Goal: Task Accomplishment & Management: Use online tool/utility

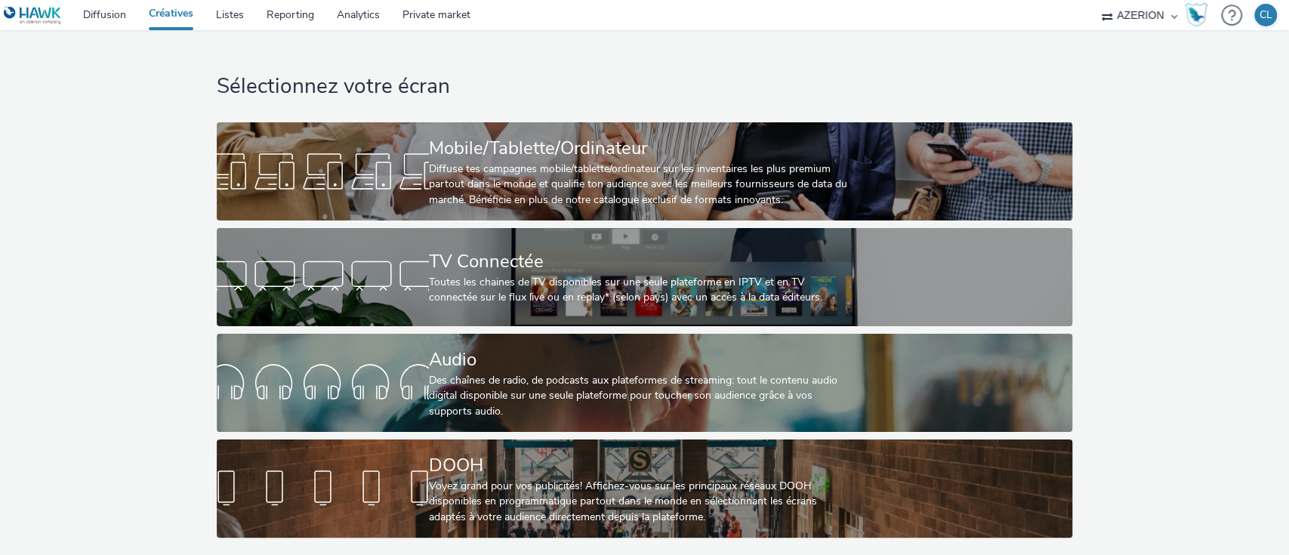
click at [1170, 269] on div "Sélectionnez votre écran Mobile/Tablette/Ordinateur Diffuse tes campagnes mobil…" at bounding box center [644, 287] width 1299 height 515
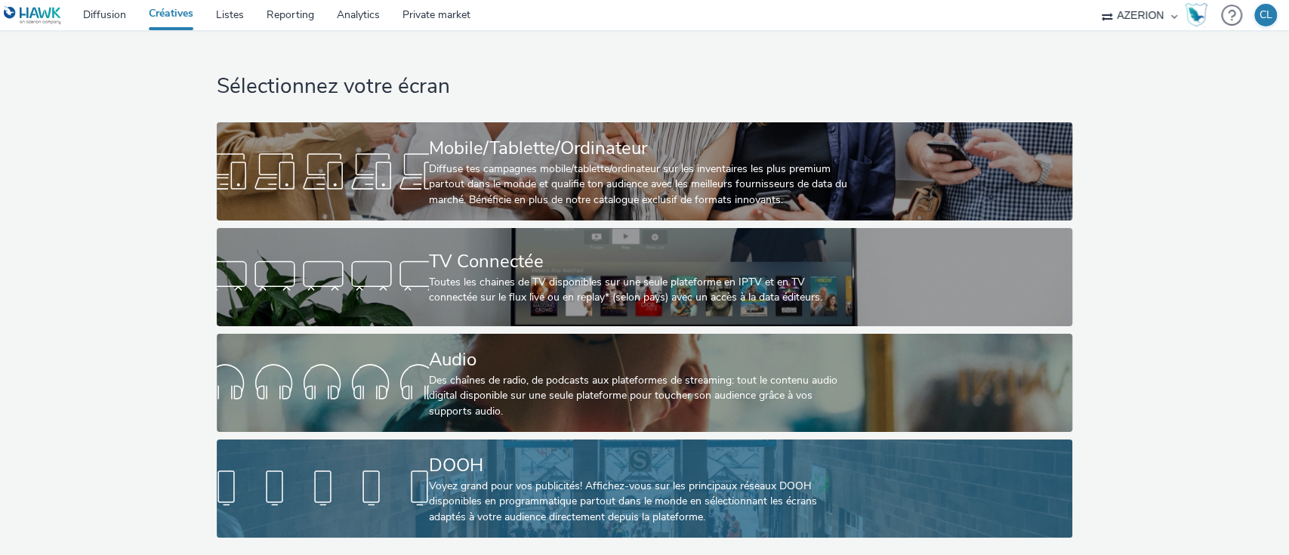
click at [603, 439] on div "DOOH Voyez grand pour vos publicités! Affichez-vous sur les principaux réseaux …" at bounding box center [641, 488] width 425 height 98
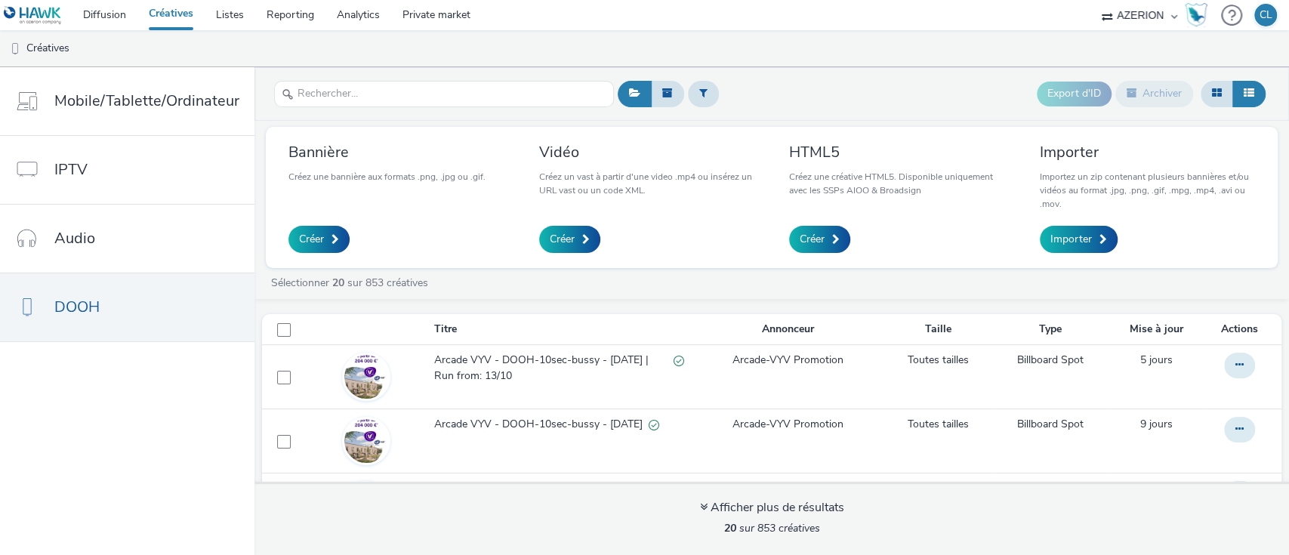
click at [755, 100] on div "Export d'ID Archiver" at bounding box center [941, 94] width 655 height 37
click at [167, 310] on link "DOOH" at bounding box center [127, 307] width 254 height 68
click at [1114, 67] on header "Export d'ID Archiver" at bounding box center [771, 94] width 1034 height 54
click at [890, 82] on div "Export d'ID Archiver" at bounding box center [941, 94] width 655 height 37
click at [924, 76] on div "Export d'ID Archiver" at bounding box center [941, 94] width 655 height 37
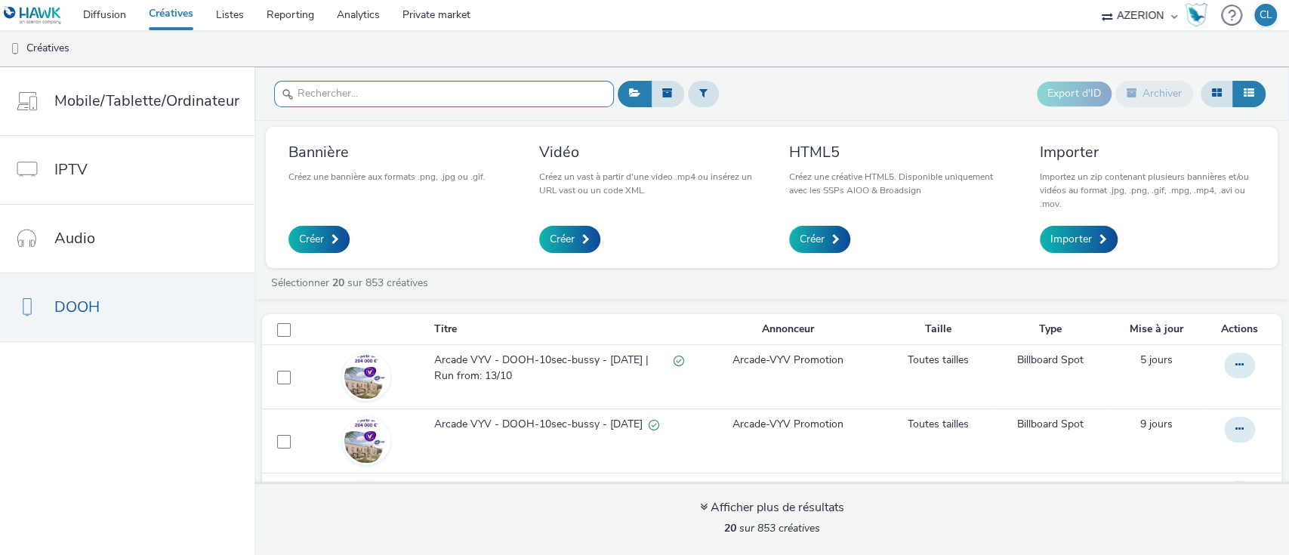
click at [418, 95] on input "text" at bounding box center [444, 94] width 340 height 26
click at [760, 76] on div "Export d'ID Archiver" at bounding box center [941, 94] width 655 height 37
click at [397, 92] on input "text" at bounding box center [444, 94] width 340 height 26
click at [992, 102] on div "Export d'ID Archiver" at bounding box center [941, 94] width 655 height 37
click at [781, 107] on div "Export d'ID Archiver" at bounding box center [941, 94] width 655 height 37
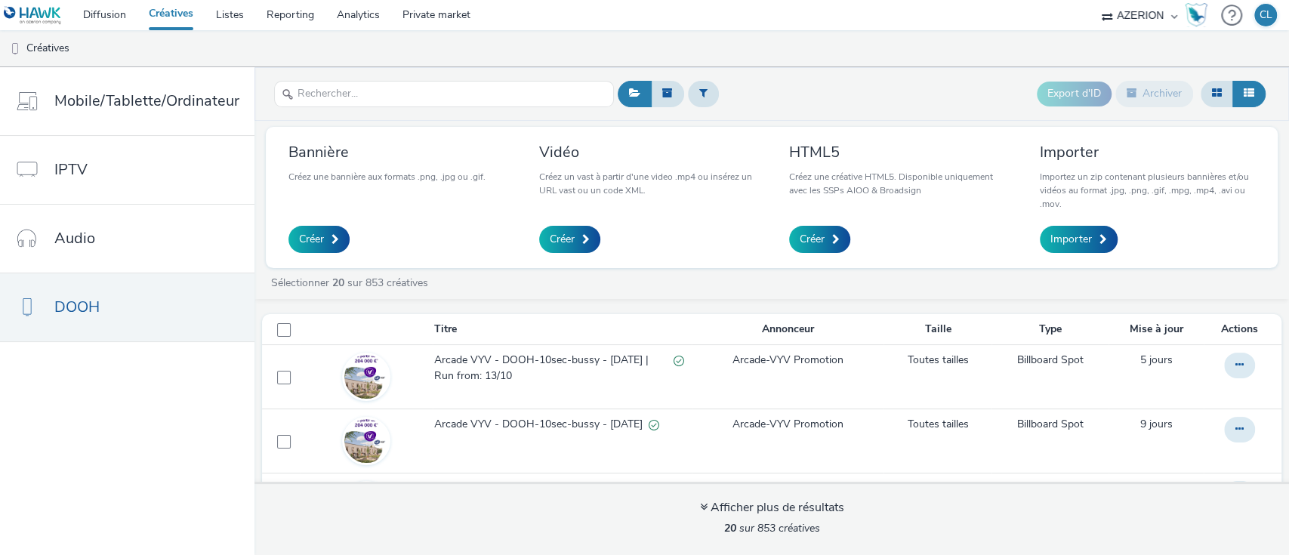
click at [778, 105] on div "Export d'ID Archiver" at bounding box center [941, 94] width 655 height 37
drag, startPoint x: 784, startPoint y: 148, endPoint x: 892, endPoint y: 153, distance: 107.3
click at [892, 153] on div "HTML5 Créez une créative HTML5. Disponible uniquement avec les SSPs AIOO & Broa…" at bounding box center [897, 197] width 239 height 119
click at [911, 103] on div "Export d'ID Archiver" at bounding box center [941, 94] width 655 height 37
click at [1075, 238] on span "Importer" at bounding box center [1071, 239] width 42 height 15
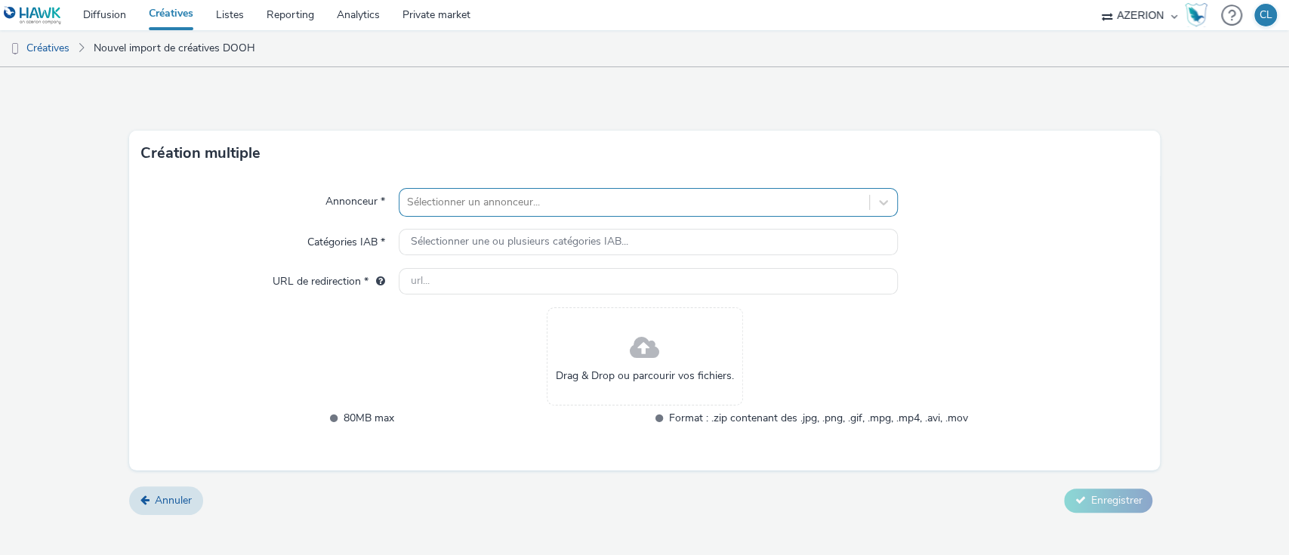
click at [411, 211] on div "Sélectionner un annonceur..." at bounding box center [634, 202] width 470 height 24
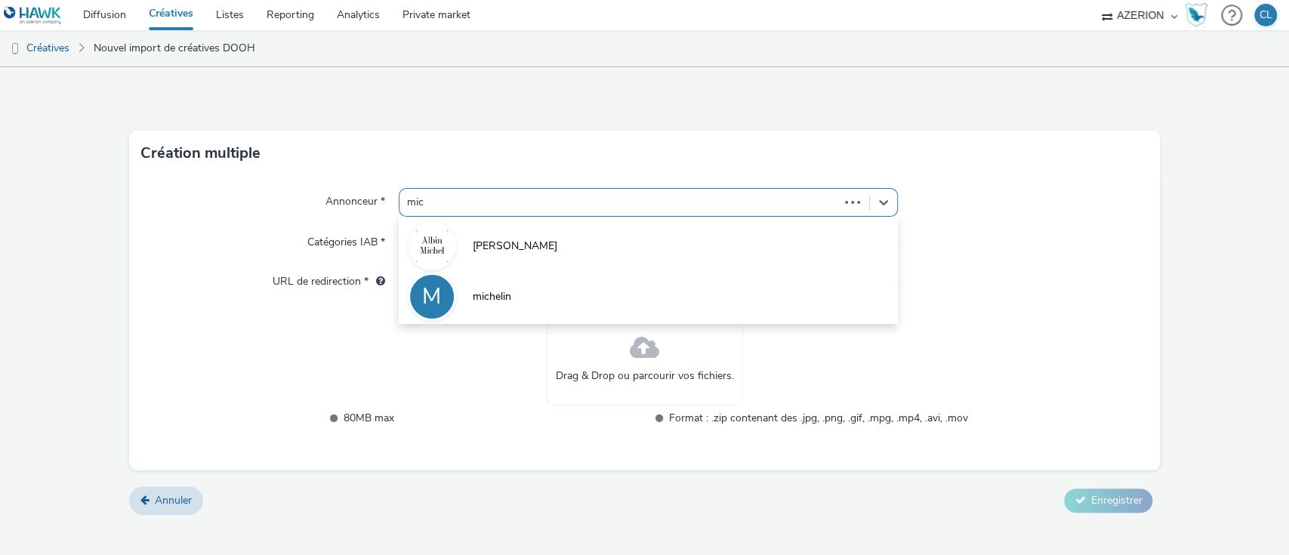
type input "mich"
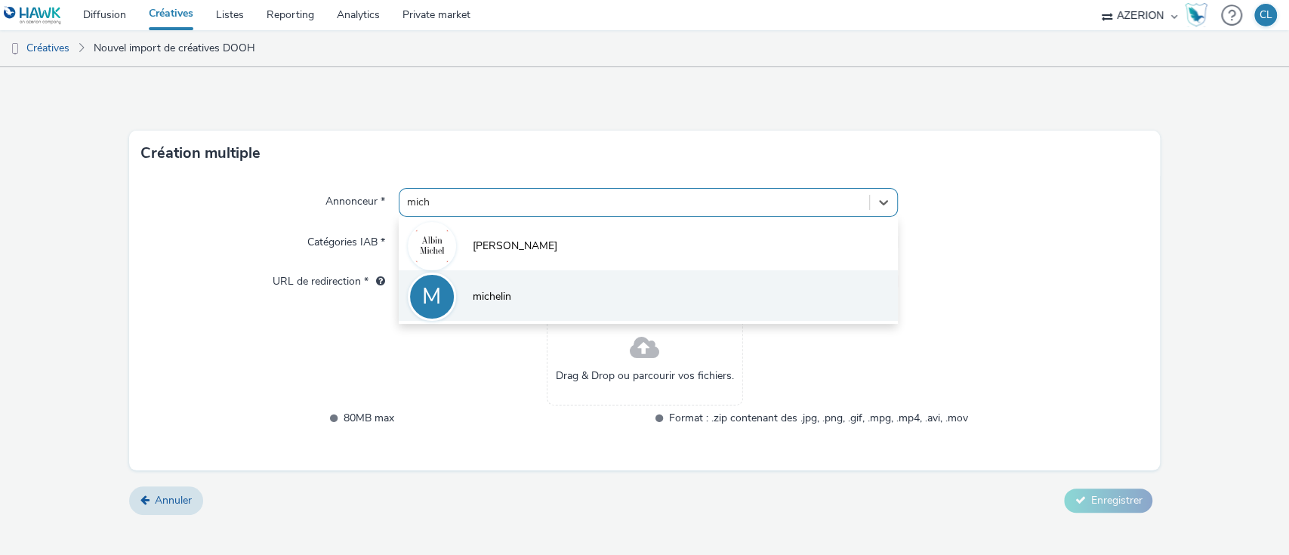
click at [516, 304] on li "M michelin" at bounding box center [649, 295] width 500 height 51
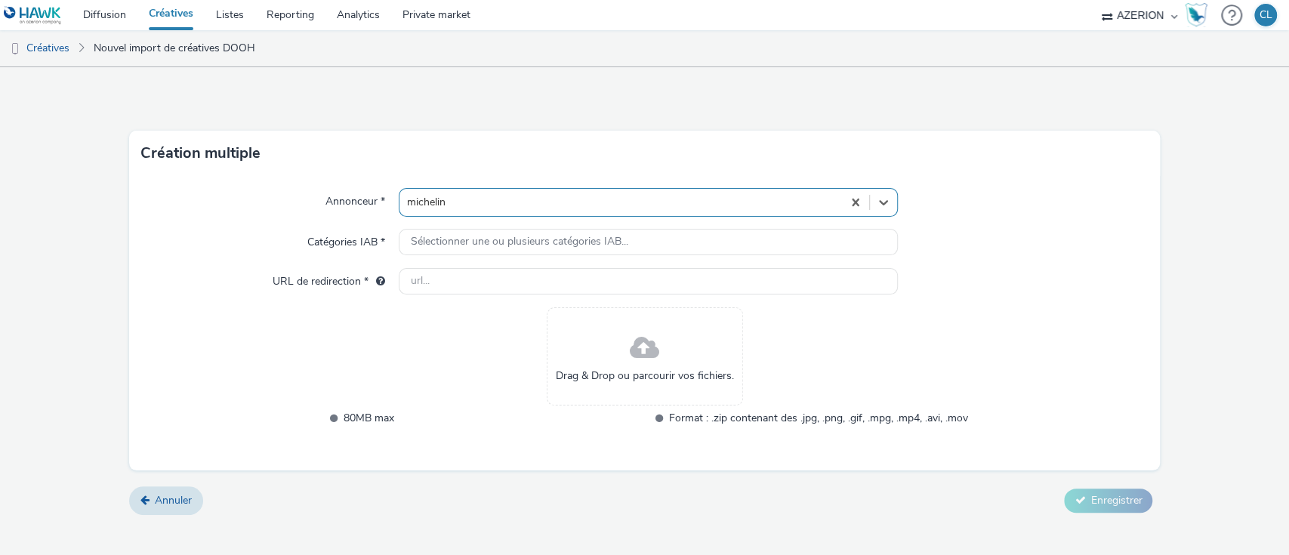
type input "[URL][DOMAIN_NAME]"
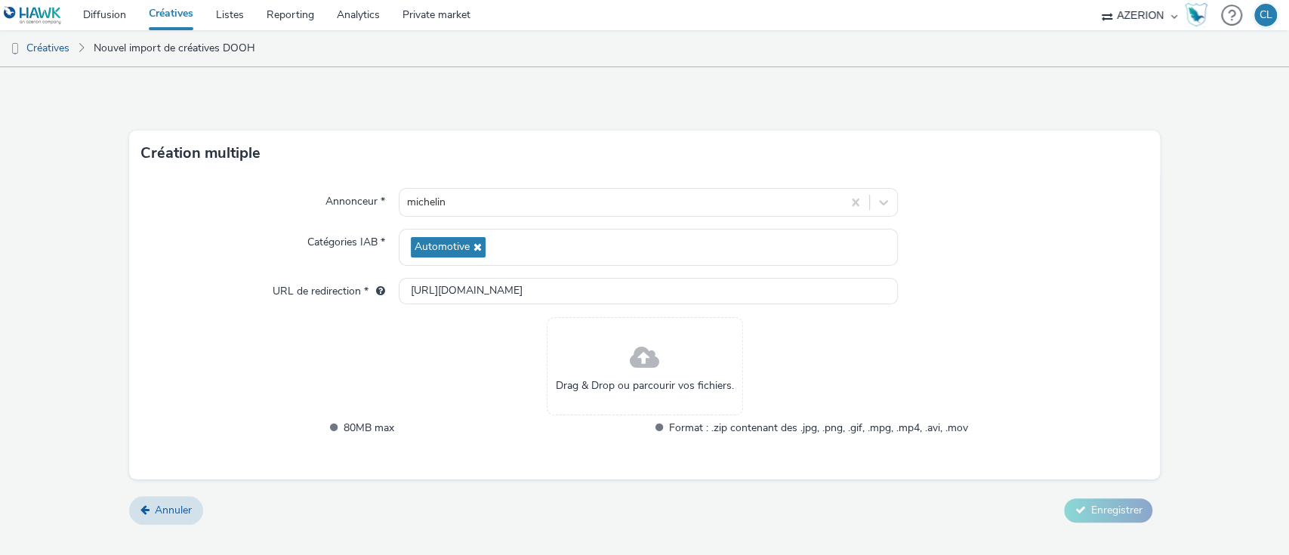
click at [430, 142] on div "Création multiple" at bounding box center [644, 153] width 1031 height 45
click at [642, 359] on span at bounding box center [644, 358] width 29 height 40
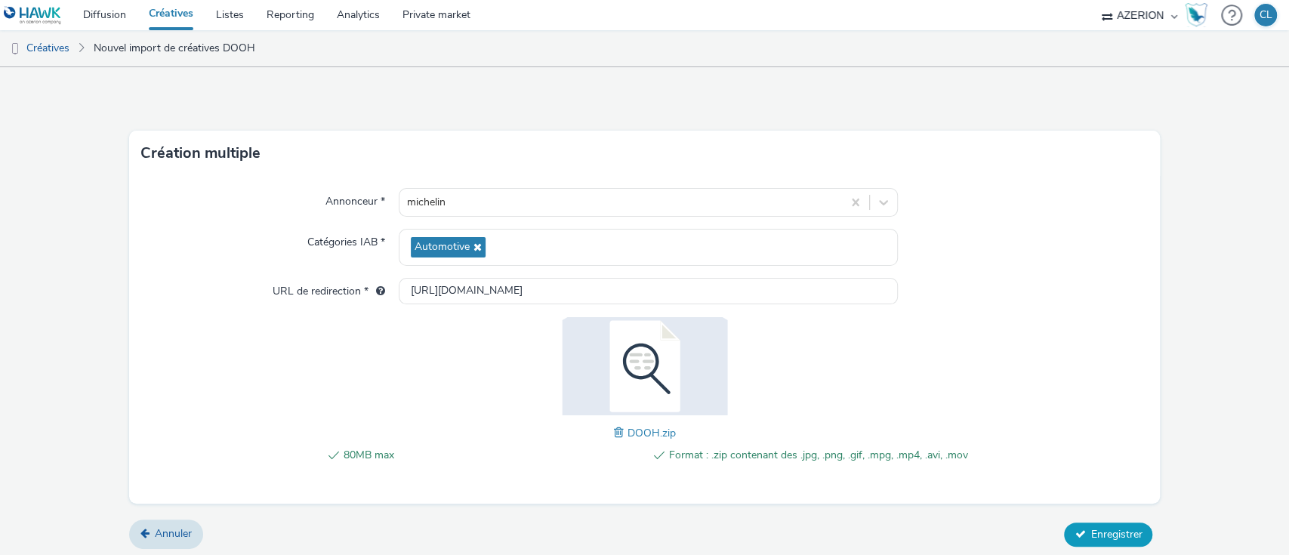
click at [1090, 527] on span "Enregistrer" at bounding box center [1115, 534] width 51 height 14
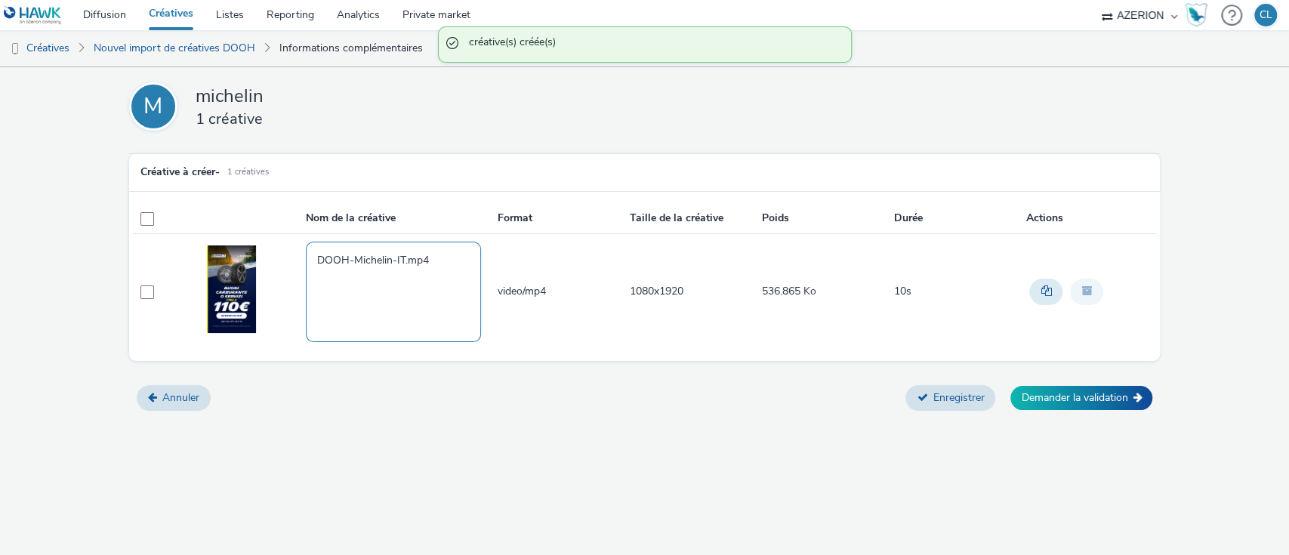
click at [310, 257] on textarea "DOOH-Michelin-IT.mp4" at bounding box center [393, 292] width 175 height 100
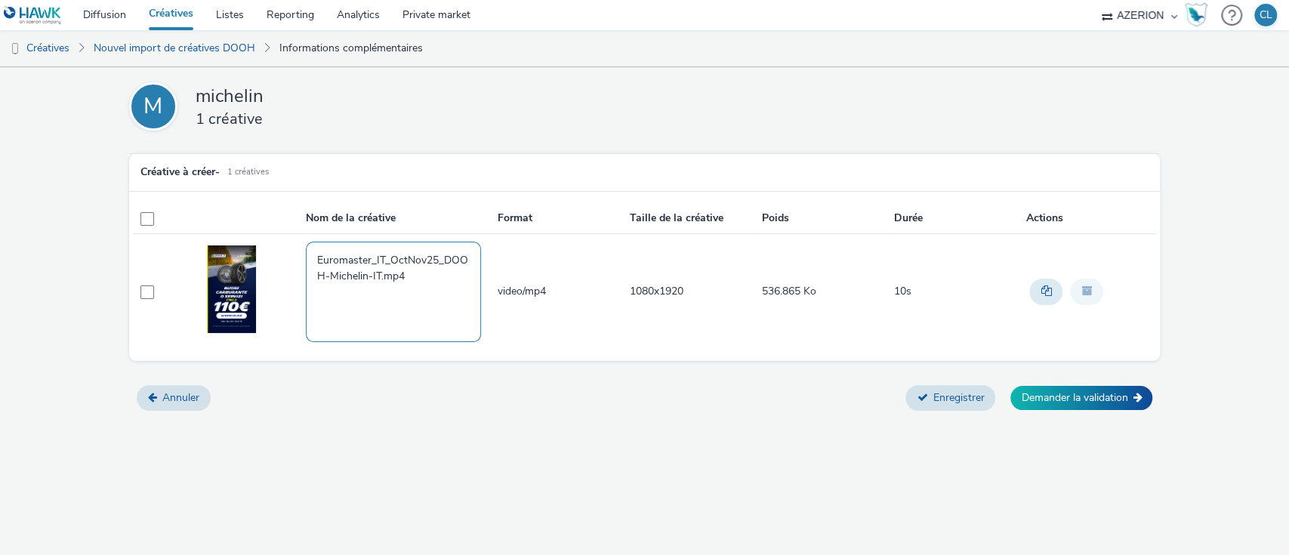
drag, startPoint x: 415, startPoint y: 273, endPoint x: 324, endPoint y: 270, distance: 90.6
click at [324, 270] on textarea "Euromaster_IT_OctNov25_DOOH-Michelin-IT.mp4" at bounding box center [393, 292] width 175 height 100
type textarea "Euromaster_IT_OctNov25_DOOH"
click at [150, 293] on span at bounding box center [147, 292] width 14 height 14
checkbox input "true"
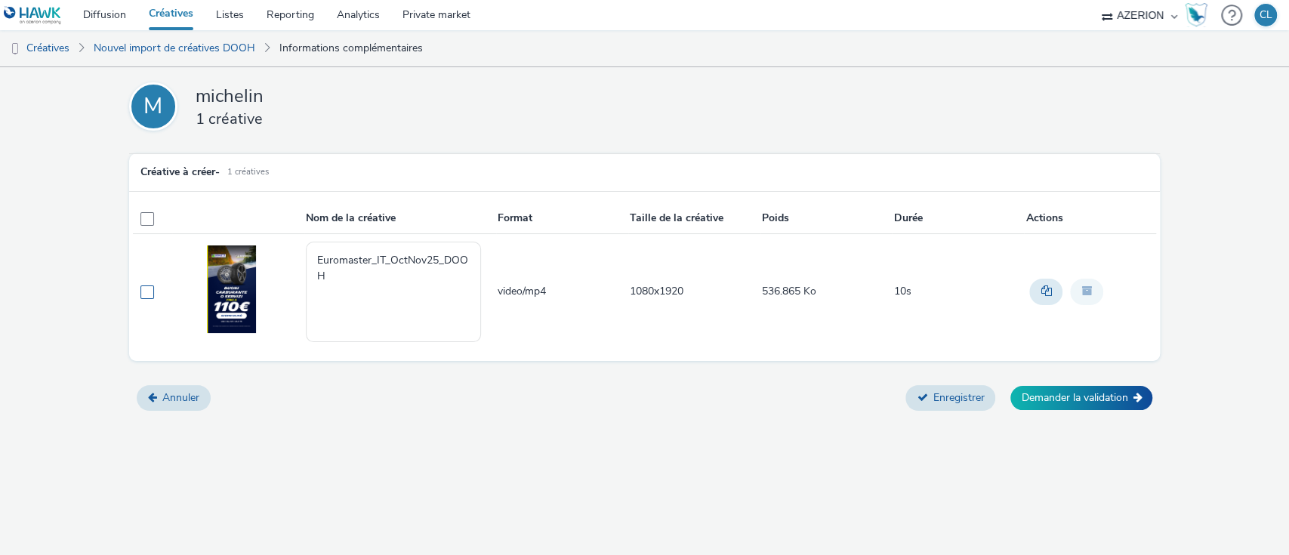
checkbox input "true"
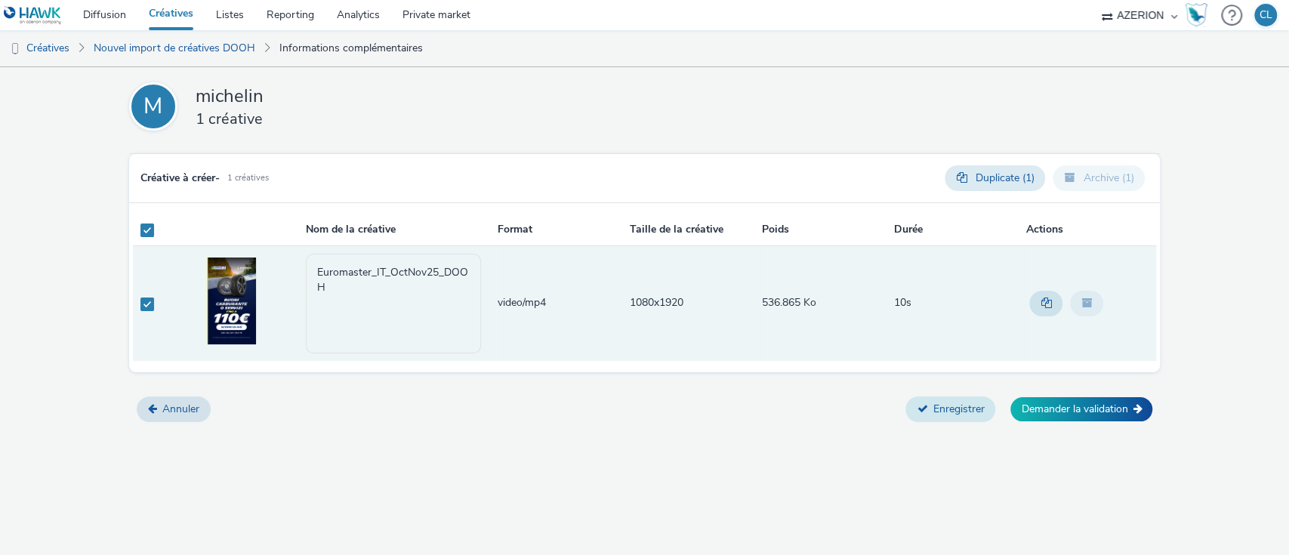
click at [953, 408] on button "Enregistrer" at bounding box center [950, 409] width 90 height 26
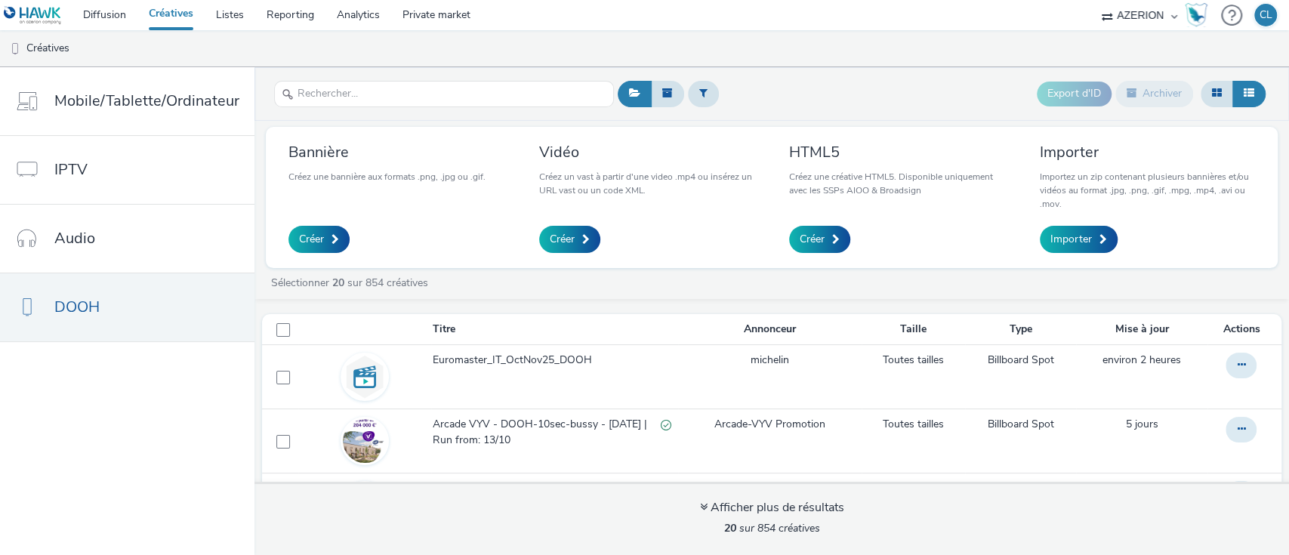
click at [863, 79] on div "Export d'ID Archiver" at bounding box center [941, 94] width 655 height 37
click at [661, 294] on div "Sélectionner 20 sur 854 créatives" at bounding box center [771, 287] width 1034 height 23
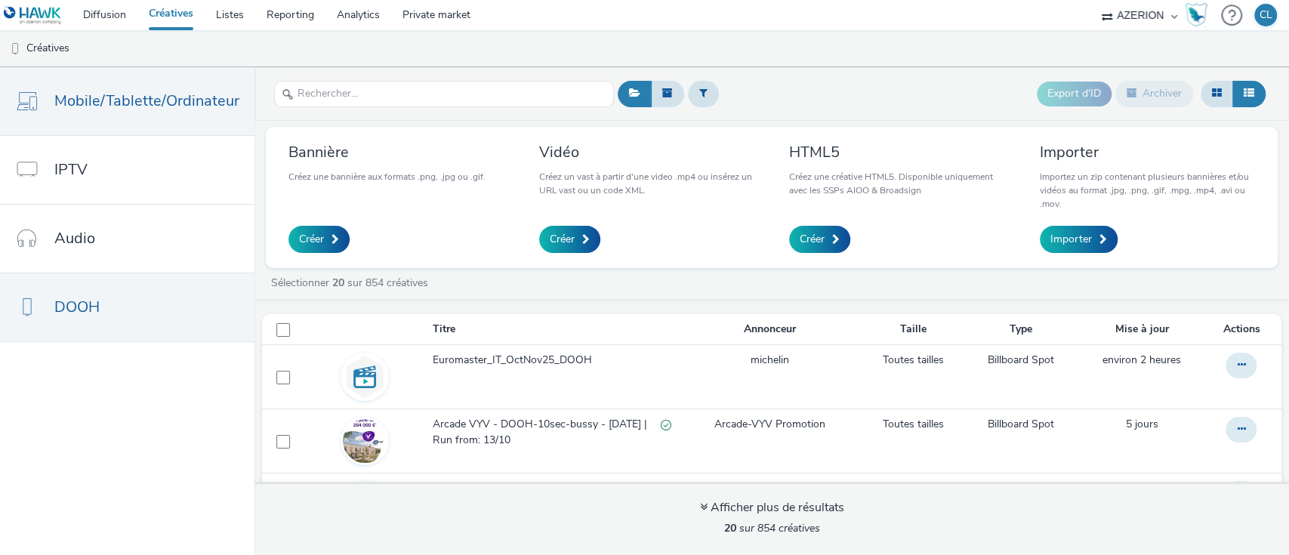
click at [165, 83] on link "Mobile/Tablette/Ordinateur" at bounding box center [127, 101] width 254 height 68
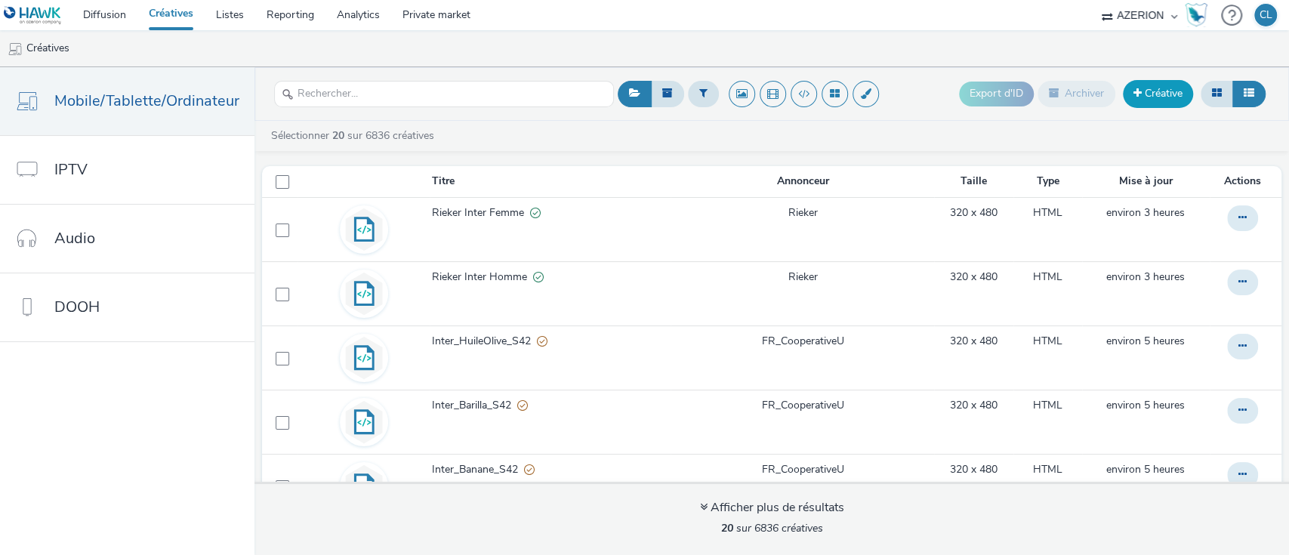
click at [1156, 103] on link "Créative" at bounding box center [1158, 93] width 70 height 27
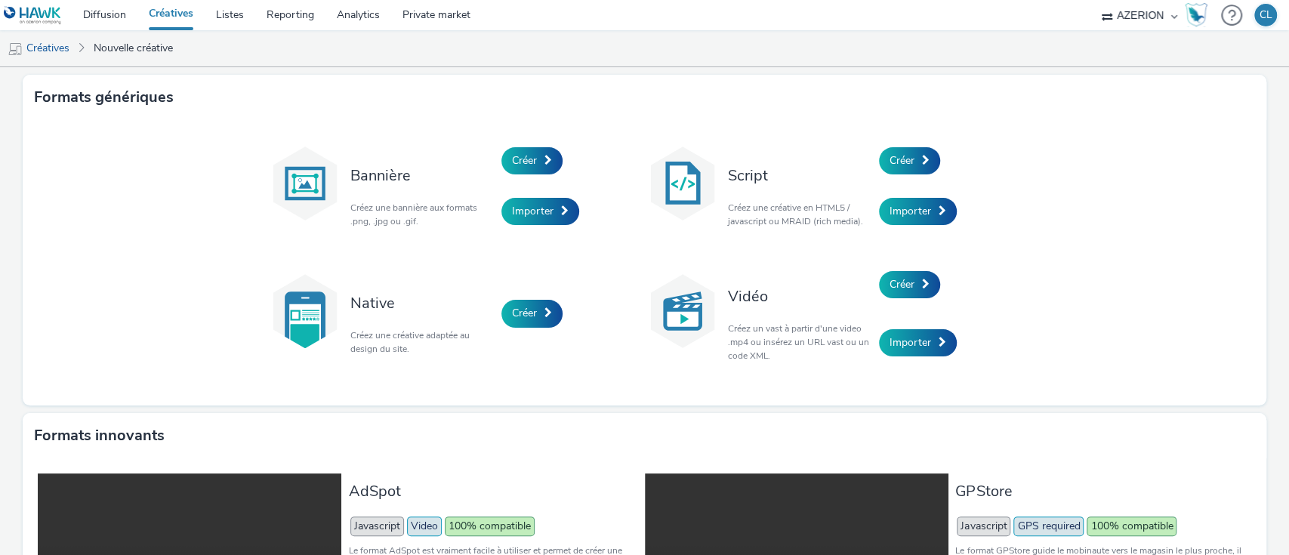
click at [529, 95] on div "Formats génériques" at bounding box center [645, 97] width 1244 height 45
click at [516, 155] on span "Créer" at bounding box center [524, 160] width 25 height 14
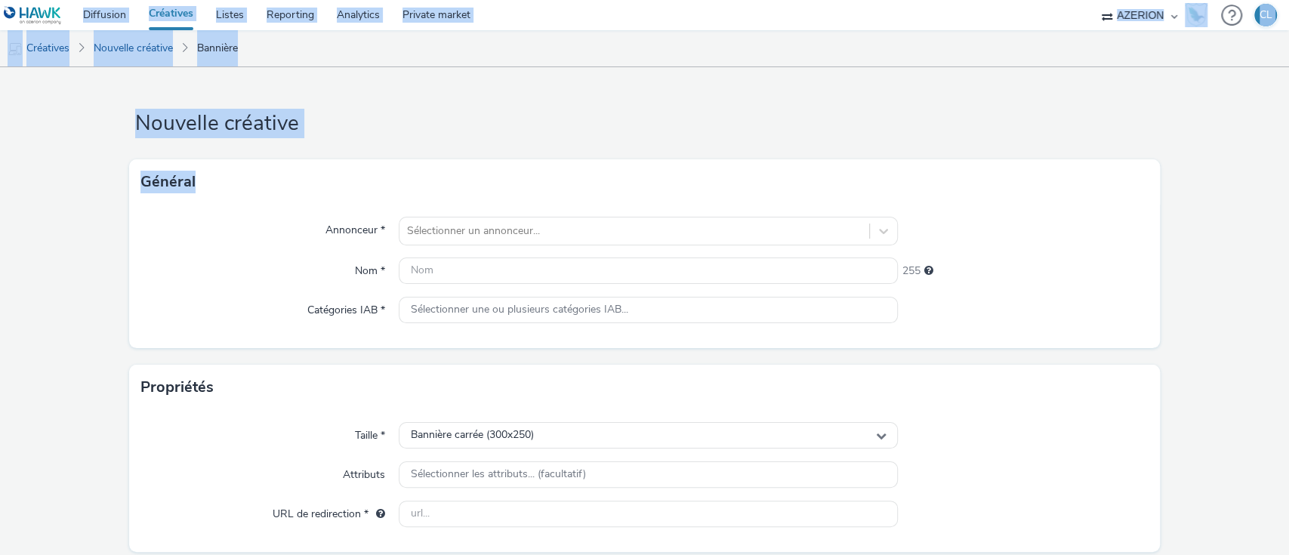
drag, startPoint x: 516, startPoint y: 155, endPoint x: 26, endPoint y: -63, distance: 537.1
click at [26, 0] on html "Diffusion Créatives Listes Reporting Analytics Private market AZERION AZERION S…" at bounding box center [644, 277] width 1289 height 555
click at [151, 45] on link "Nouvelle créative" at bounding box center [133, 48] width 94 height 36
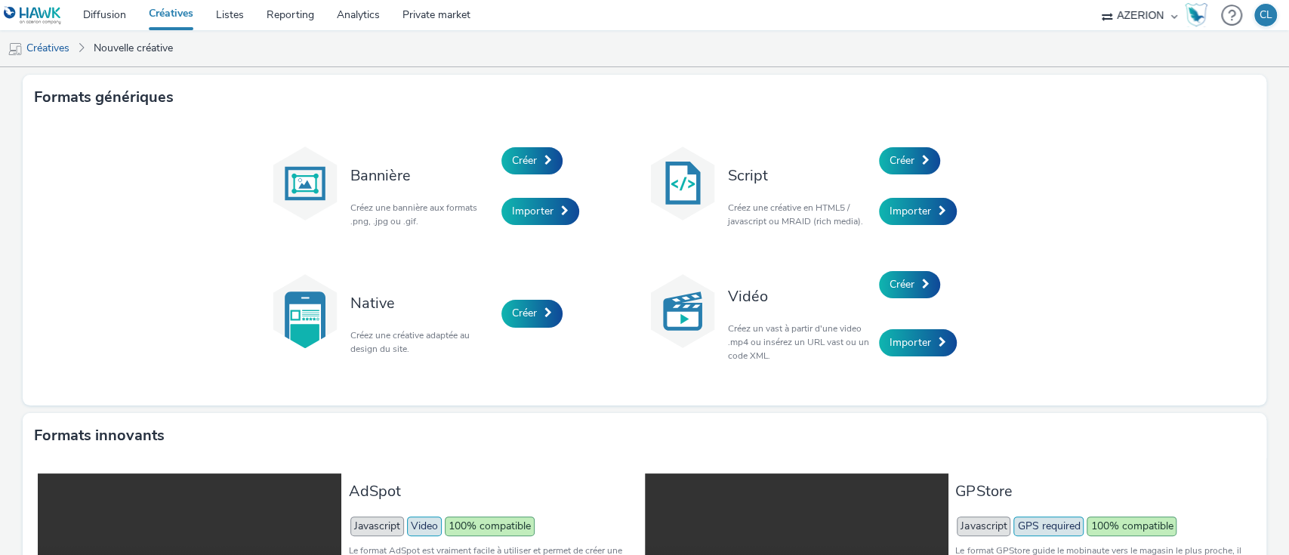
click at [553, 115] on div "Formats génériques" at bounding box center [645, 97] width 1244 height 45
click at [541, 151] on link "Créer" at bounding box center [531, 160] width 61 height 27
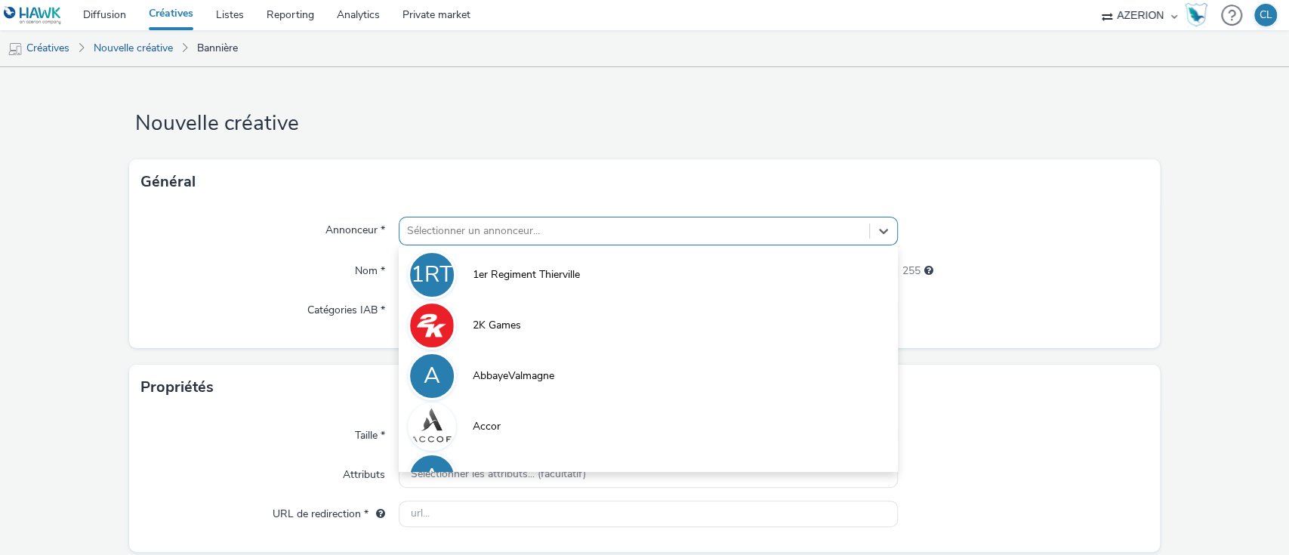
click at [554, 236] on div at bounding box center [634, 231] width 455 height 18
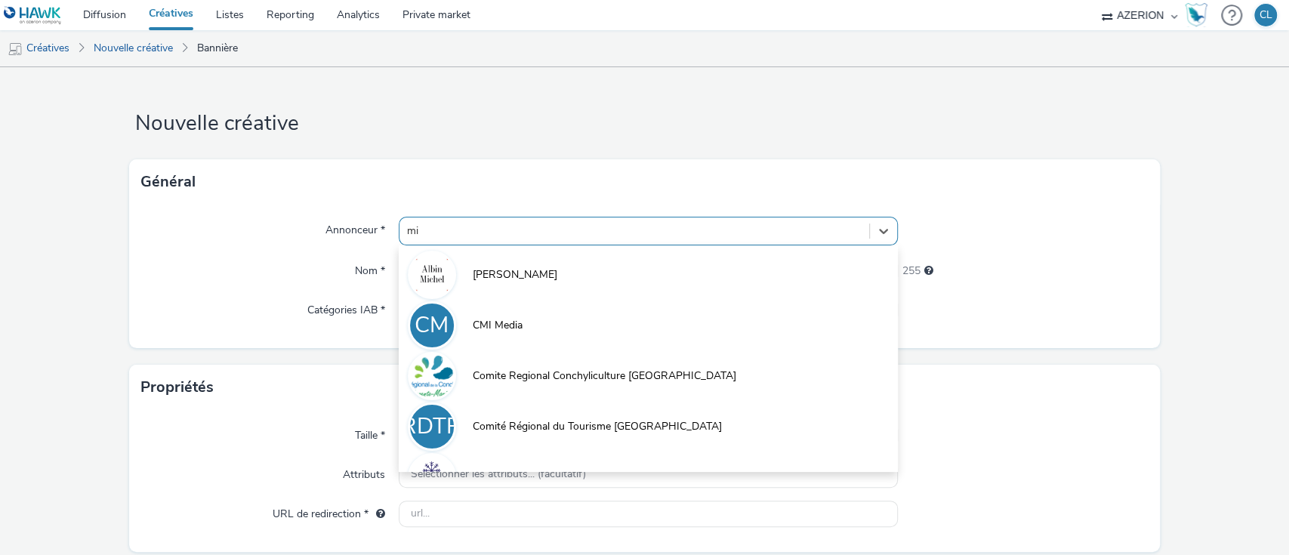
type input "m"
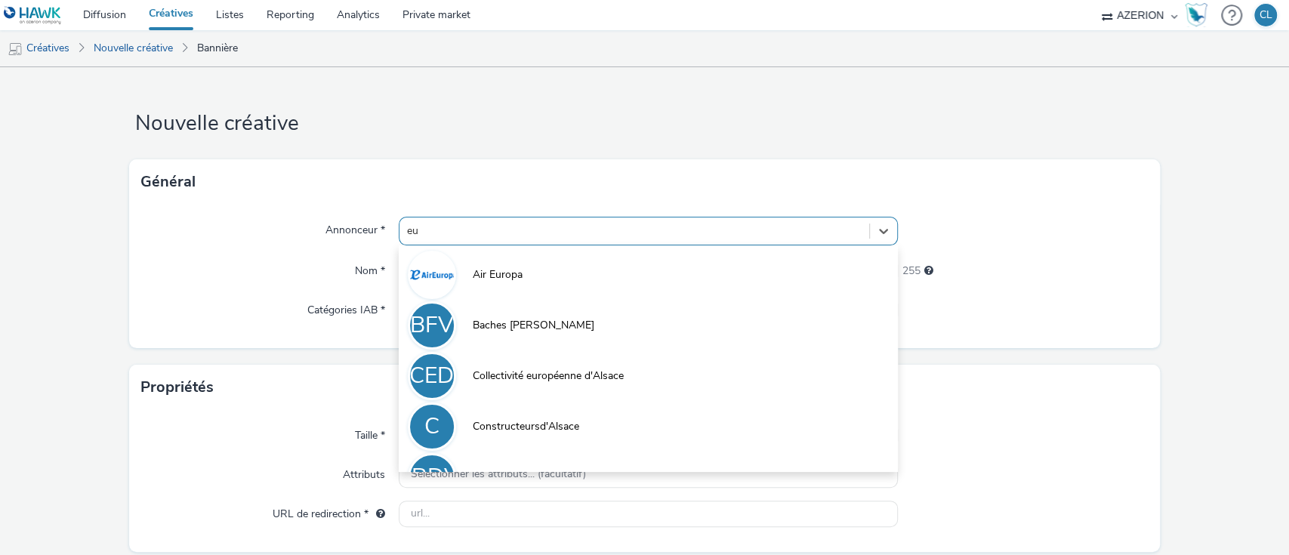
type input "e"
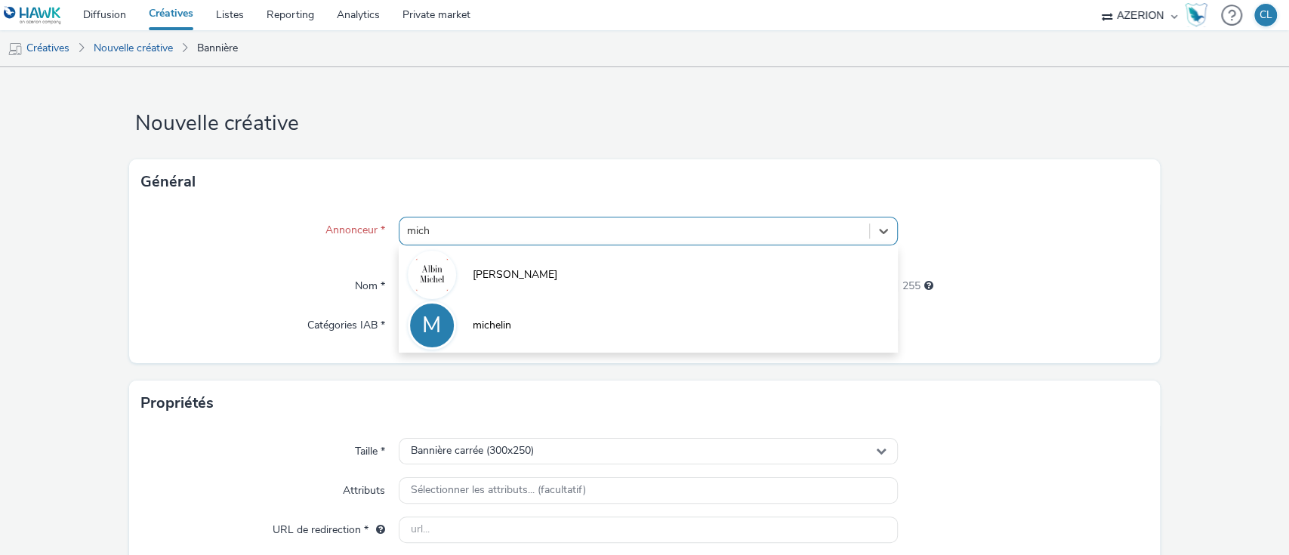
type input "miche"
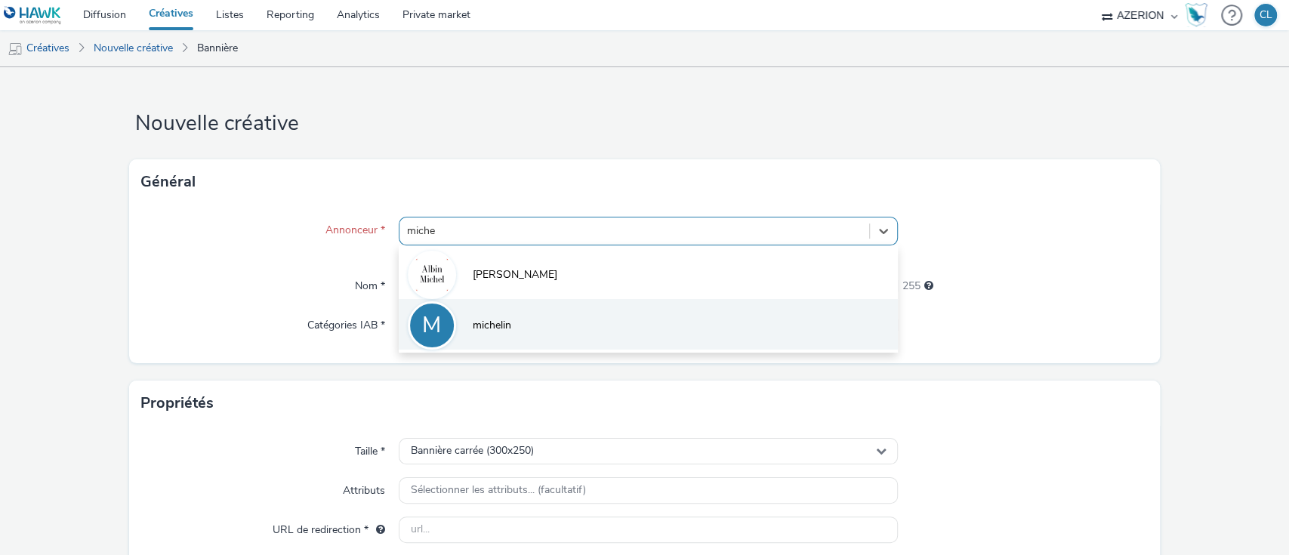
click at [492, 323] on span "michelin" at bounding box center [492, 325] width 39 height 15
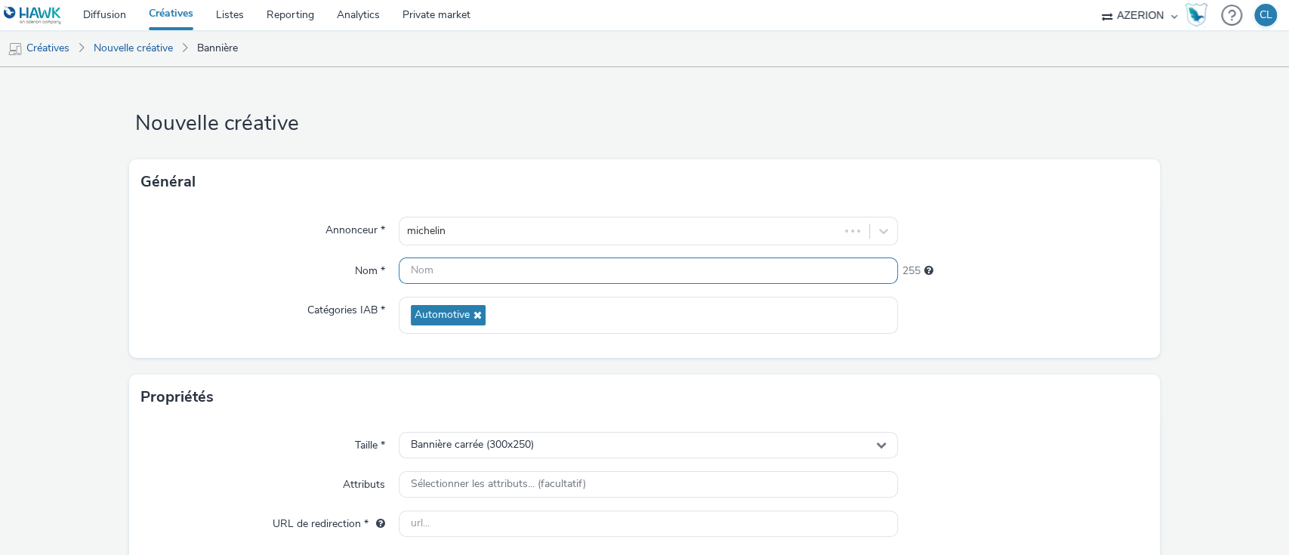
click at [459, 277] on input "text" at bounding box center [649, 270] width 500 height 26
type input "Euromaster_IT_OctNov25_BAN"
click at [523, 435] on div "Bannière carrée (300x250)" at bounding box center [649, 445] width 500 height 26
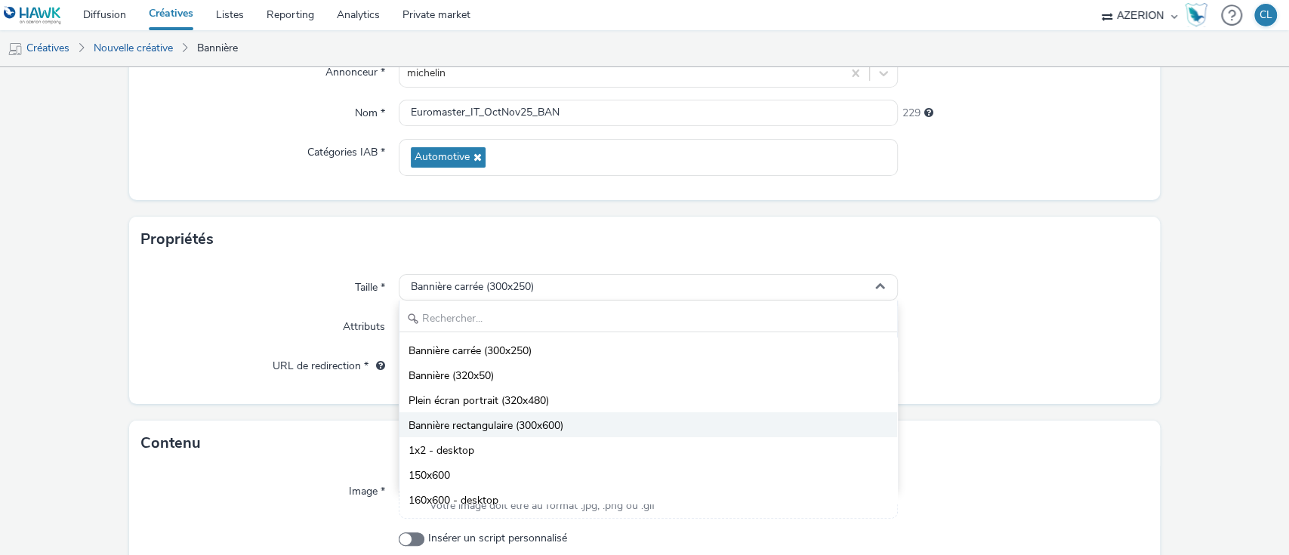
scroll to position [159, 0]
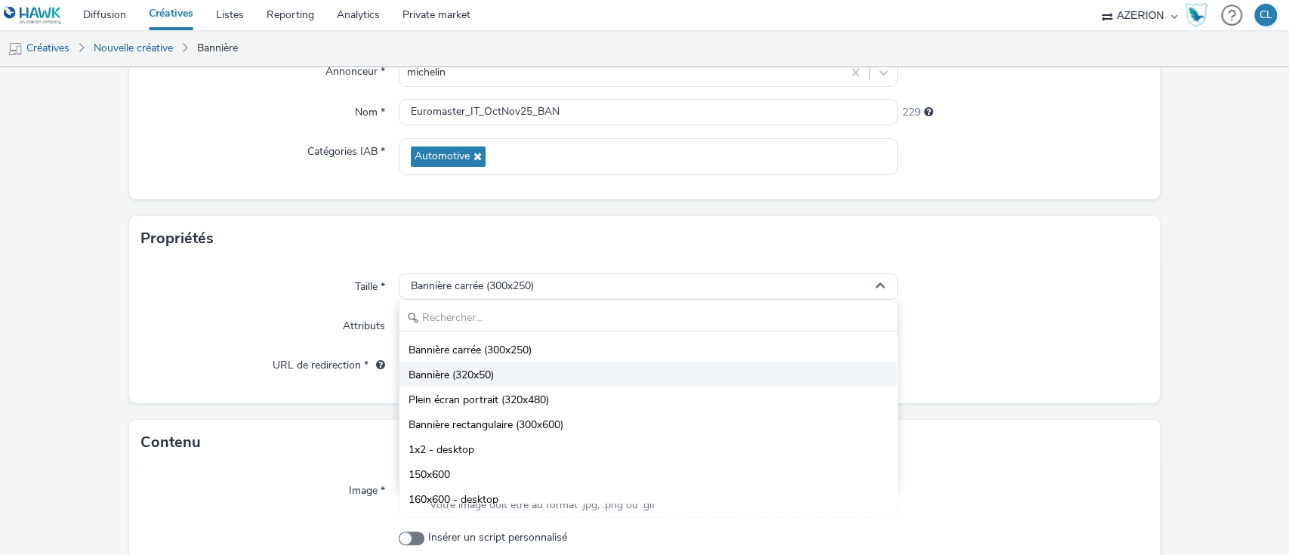
click at [515, 384] on li "Bannière (320x50)" at bounding box center [648, 374] width 498 height 25
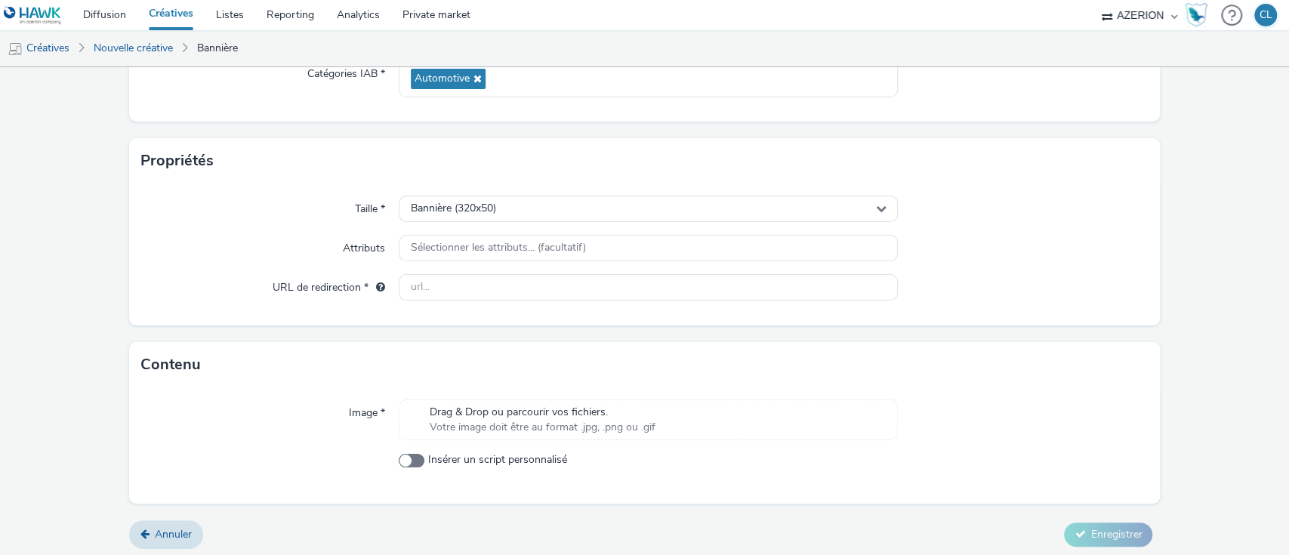
scroll to position [237, 0]
click at [496, 285] on input "text" at bounding box center [649, 286] width 500 height 26
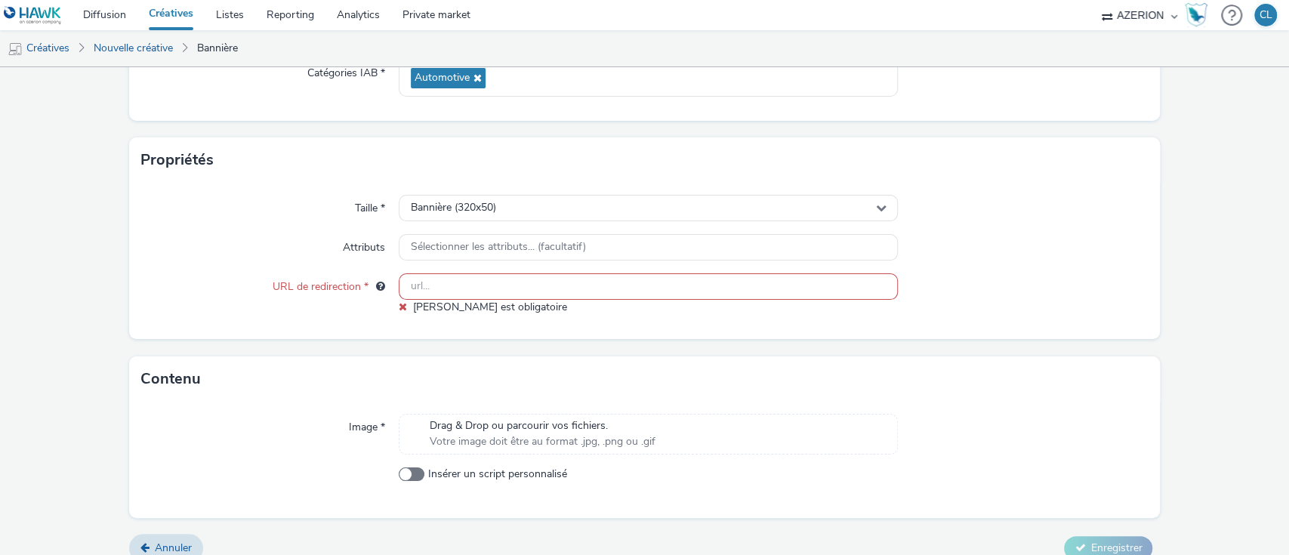
click at [532, 294] on input "text" at bounding box center [649, 286] width 500 height 26
type input "[URL][DOMAIN_NAME]"
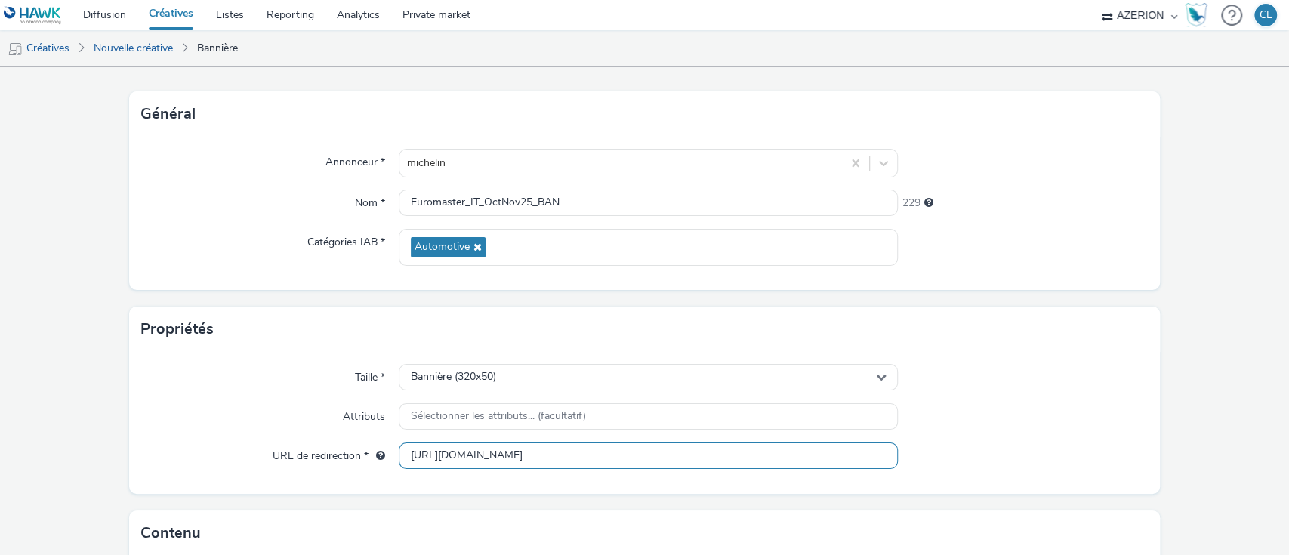
scroll to position [66, 0]
click at [124, 63] on link "Nouvelle créative" at bounding box center [133, 48] width 94 height 36
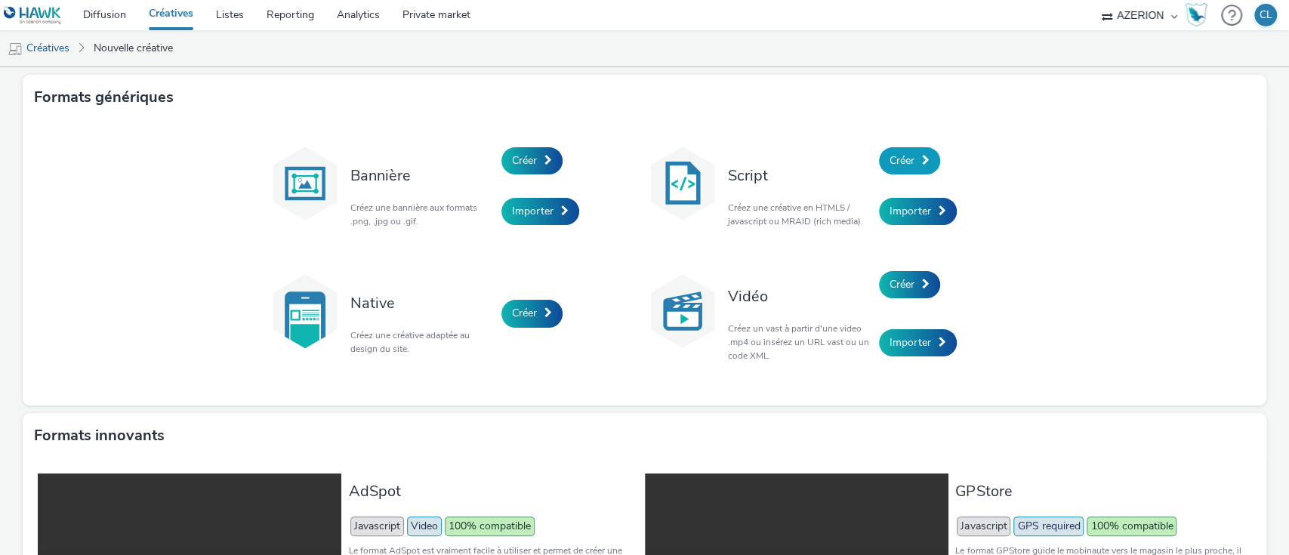
click at [889, 159] on span "Créer" at bounding box center [901, 160] width 25 height 14
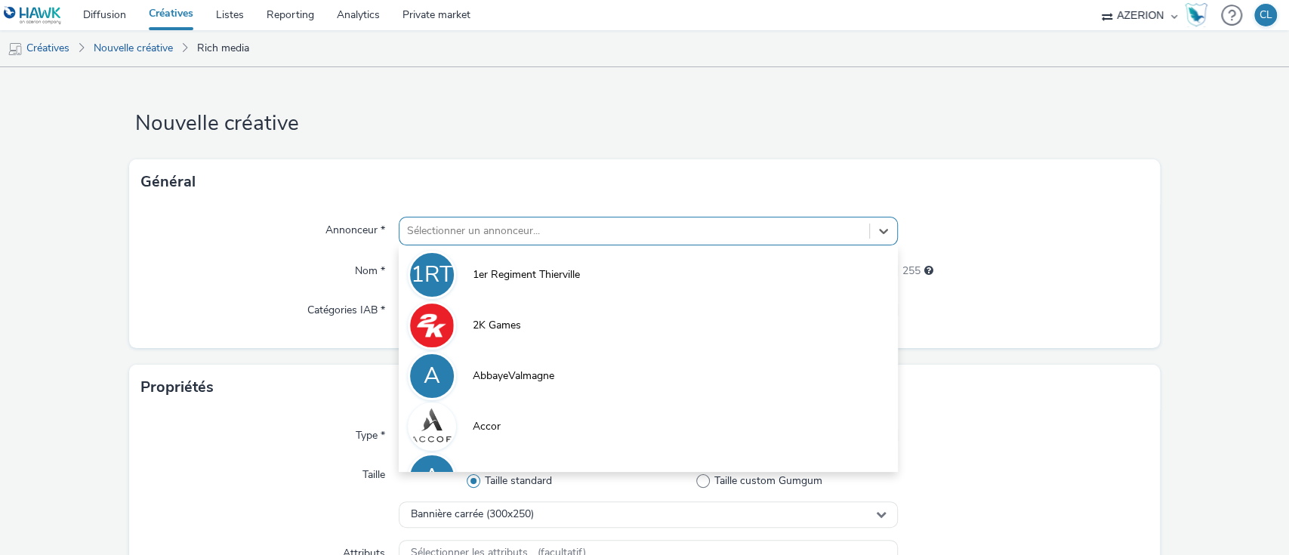
click at [641, 233] on div at bounding box center [634, 231] width 455 height 18
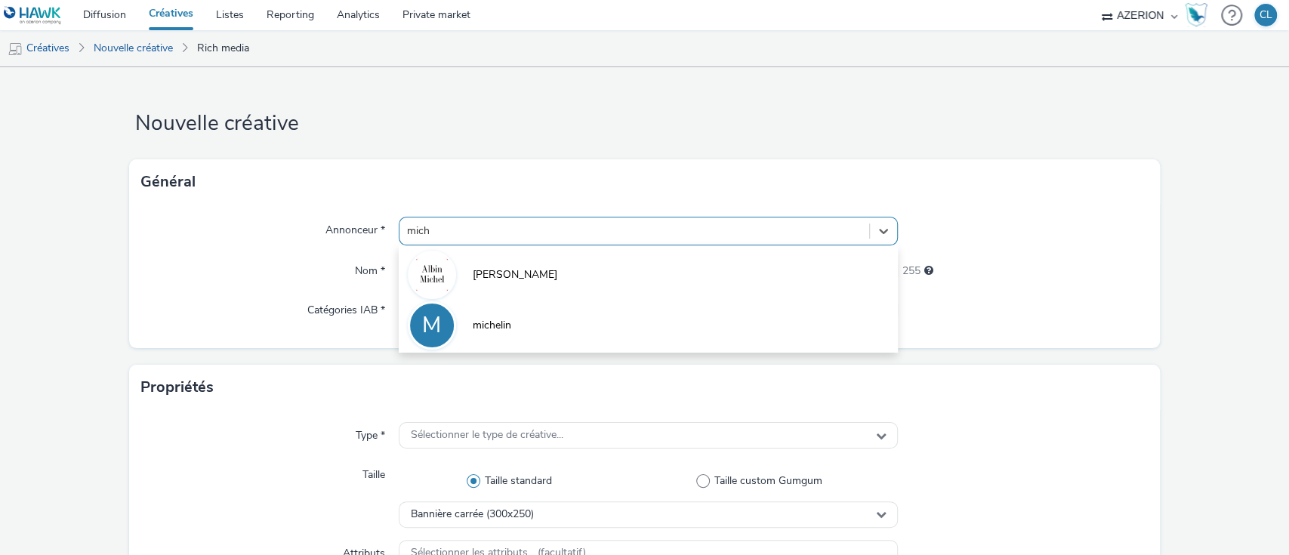
type input "miche"
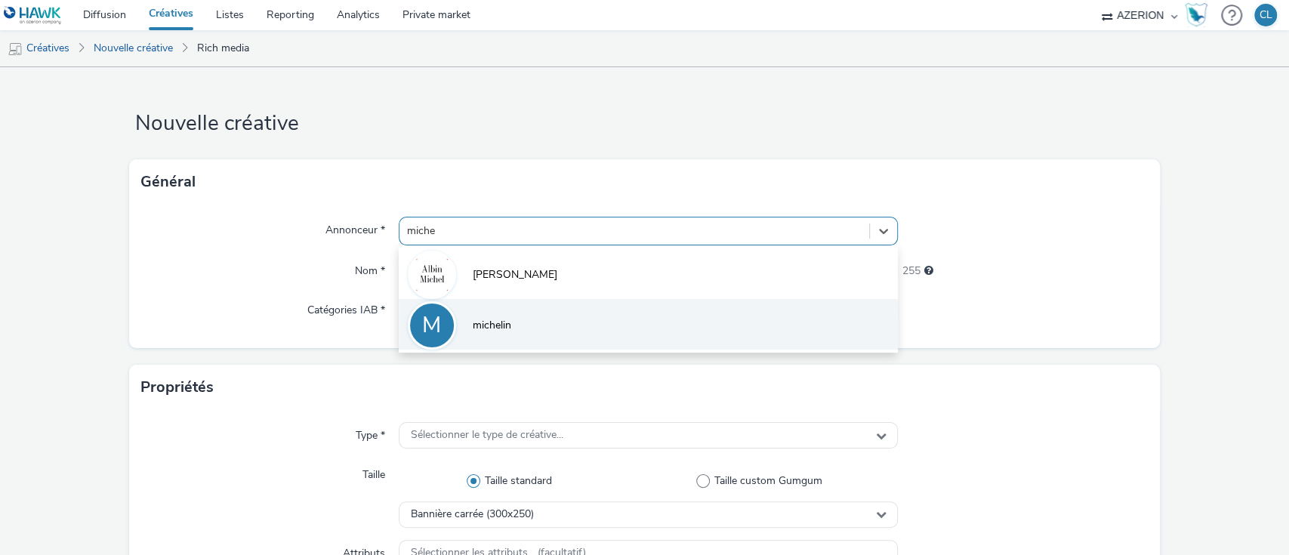
click at [563, 317] on li "M michelin" at bounding box center [649, 324] width 500 height 51
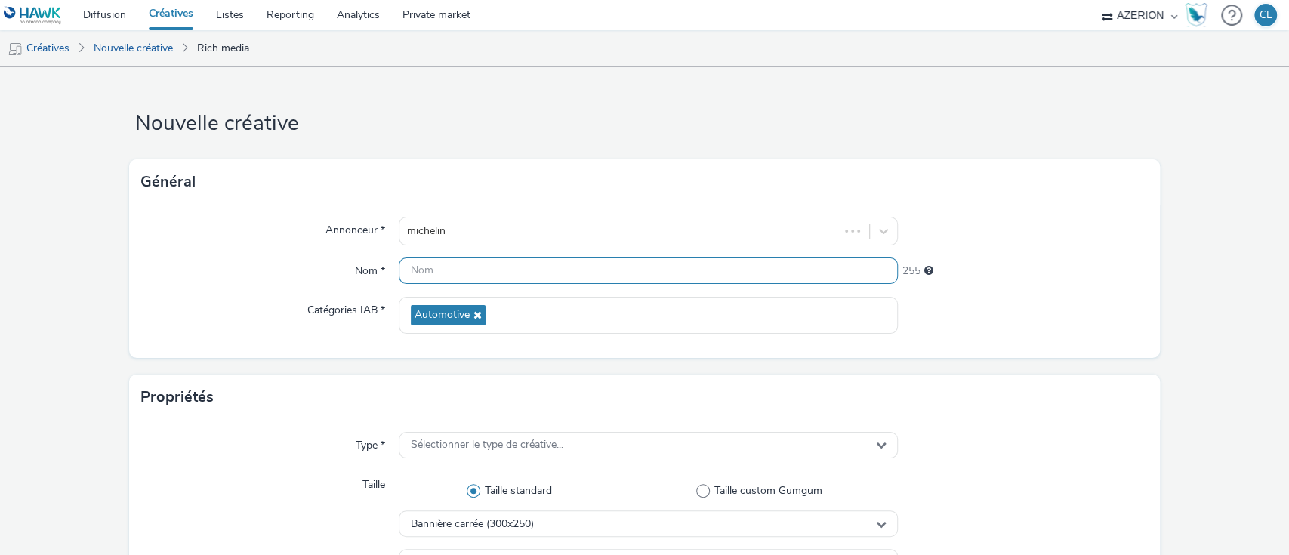
click at [435, 267] on input "text" at bounding box center [649, 270] width 500 height 26
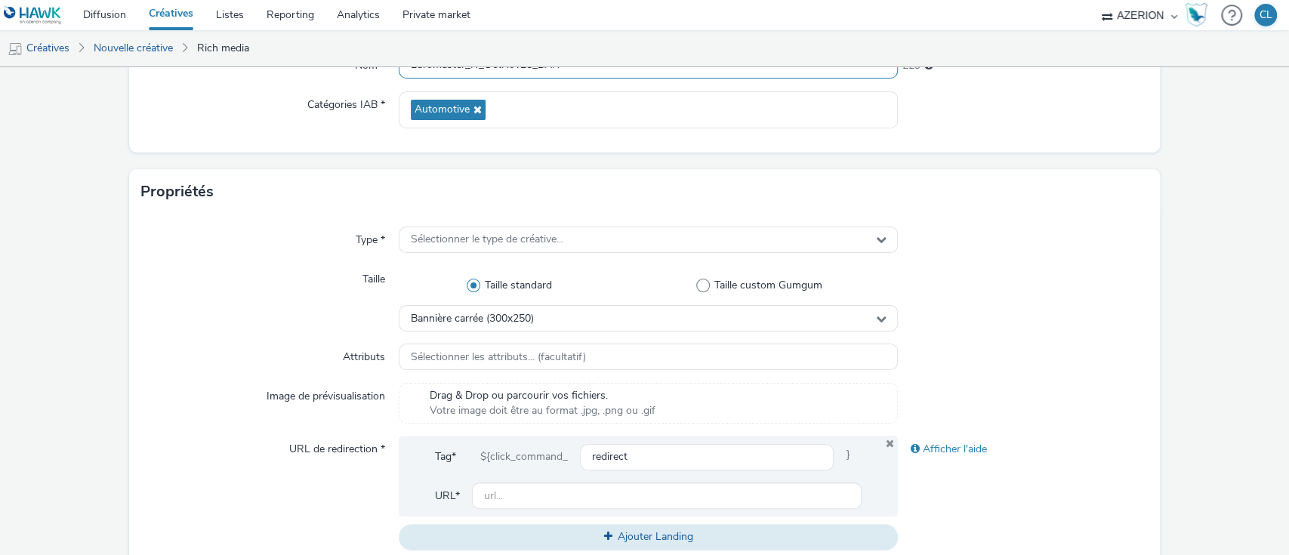
scroll to position [237, 0]
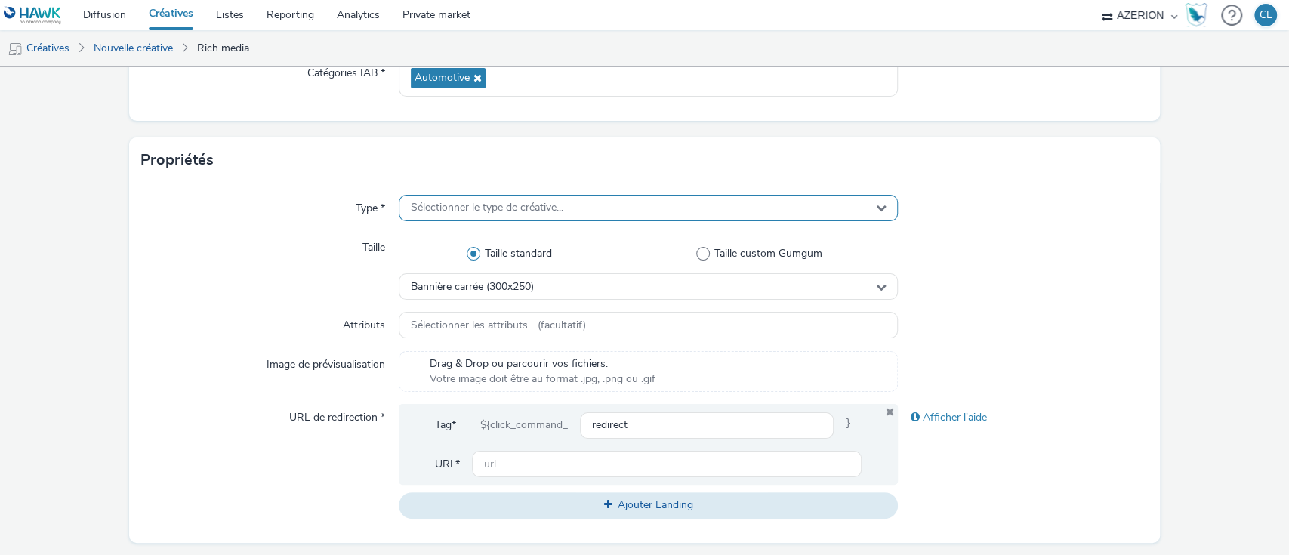
type input "Euromaster_IT_OctNov25_BAN"
click at [809, 214] on div "Sélectionner le type de créative..." at bounding box center [649, 208] width 500 height 26
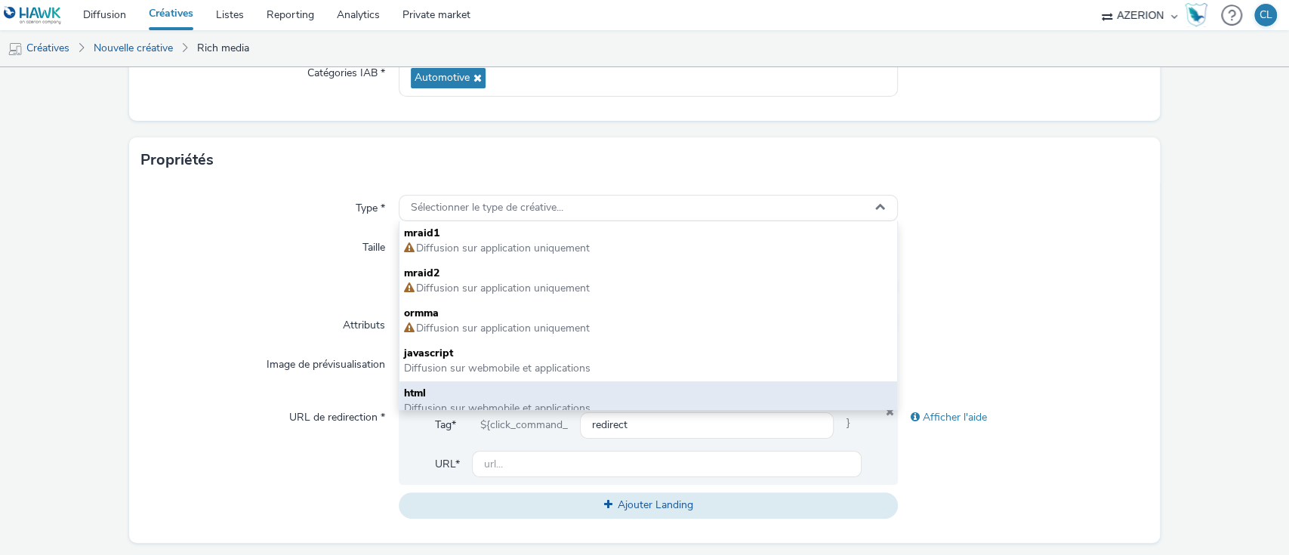
click at [548, 401] on span "Diffusion sur webmobile et applications" at bounding box center [497, 408] width 186 height 14
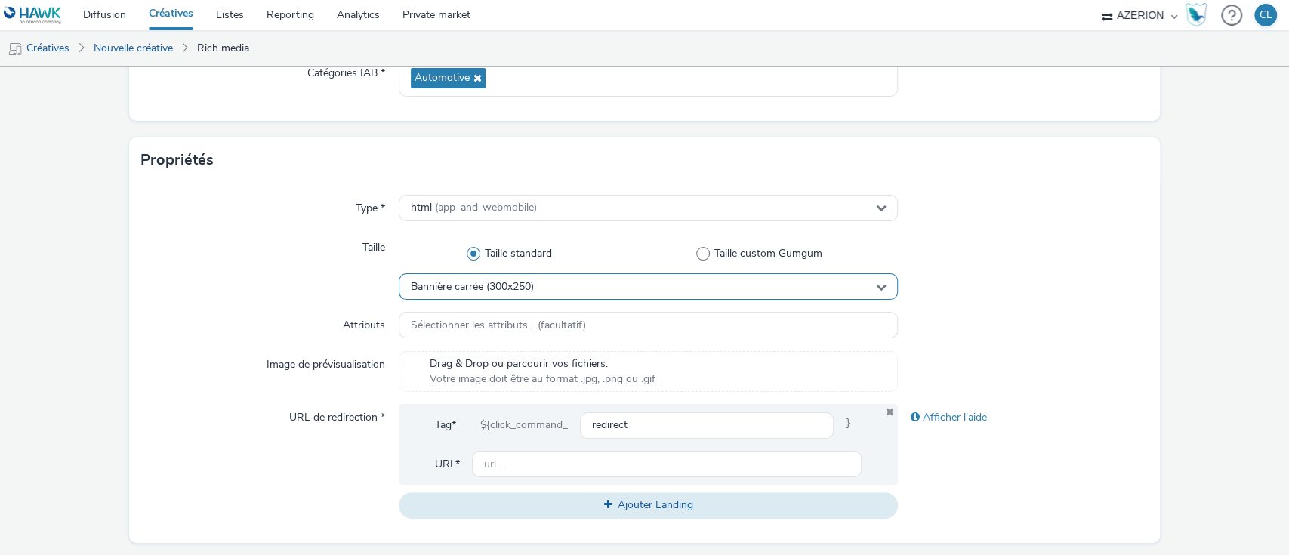
click at [524, 283] on span "Bannière carrée (300x250)" at bounding box center [472, 287] width 123 height 13
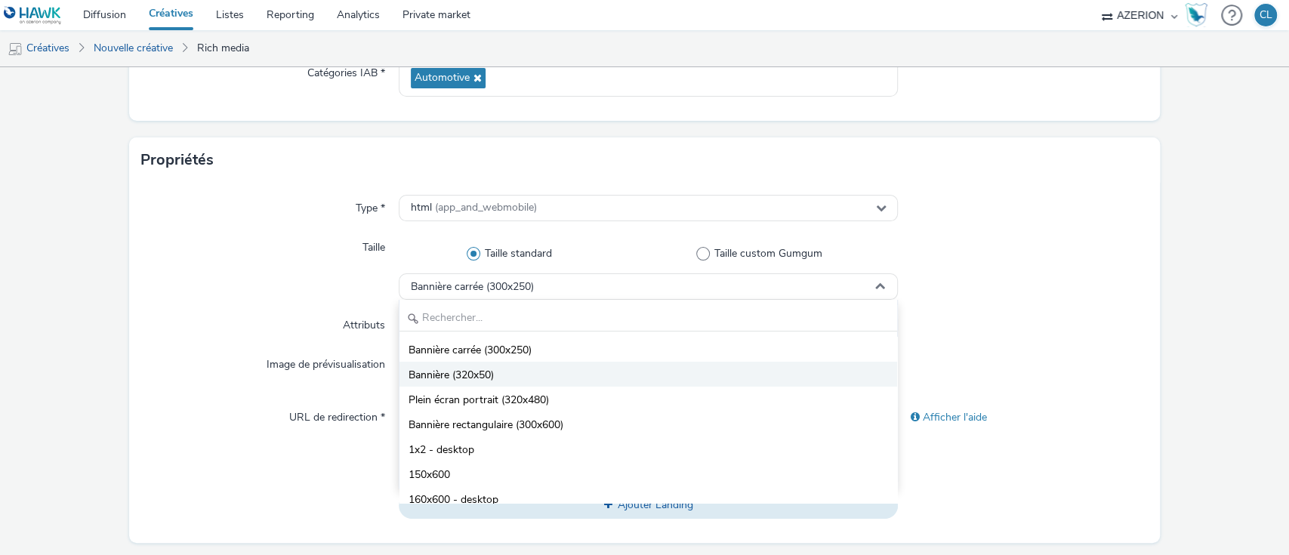
click at [483, 380] on span "Bannière (320x50)" at bounding box center [450, 375] width 85 height 15
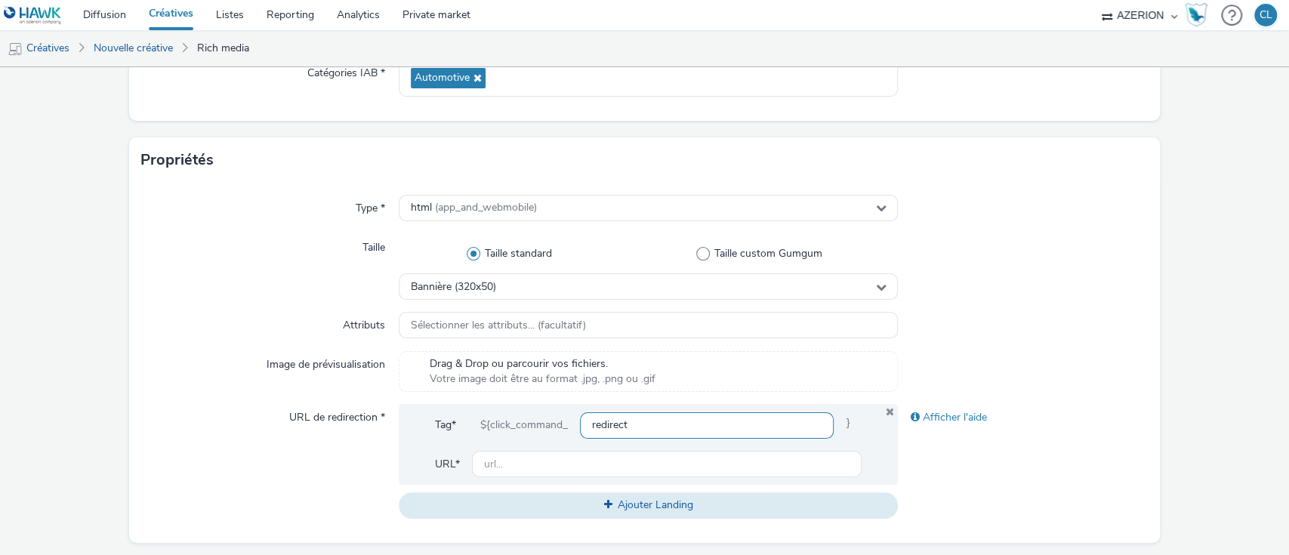
scroll to position [0, 0]
click at [508, 459] on input "text" at bounding box center [667, 464] width 390 height 26
type input "[URL][DOMAIN_NAME]"
drag, startPoint x: 640, startPoint y: 468, endPoint x: 439, endPoint y: 480, distance: 201.2
click at [439, 477] on div "URL* [URL][DOMAIN_NAME]" at bounding box center [648, 464] width 427 height 26
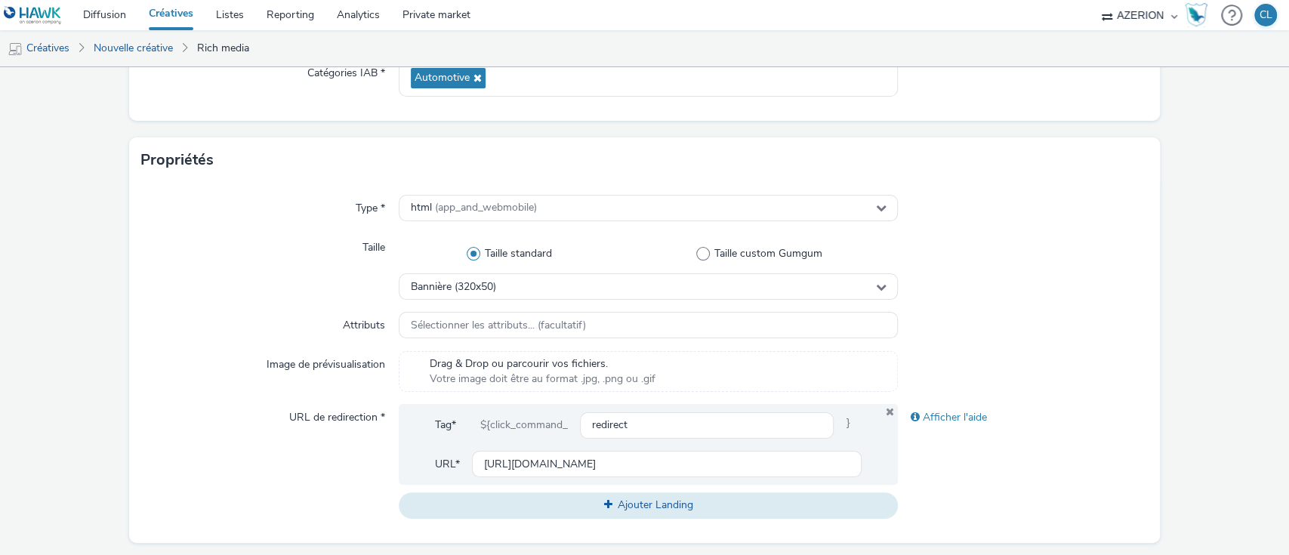
click at [1001, 292] on div at bounding box center [1023, 267] width 250 height 66
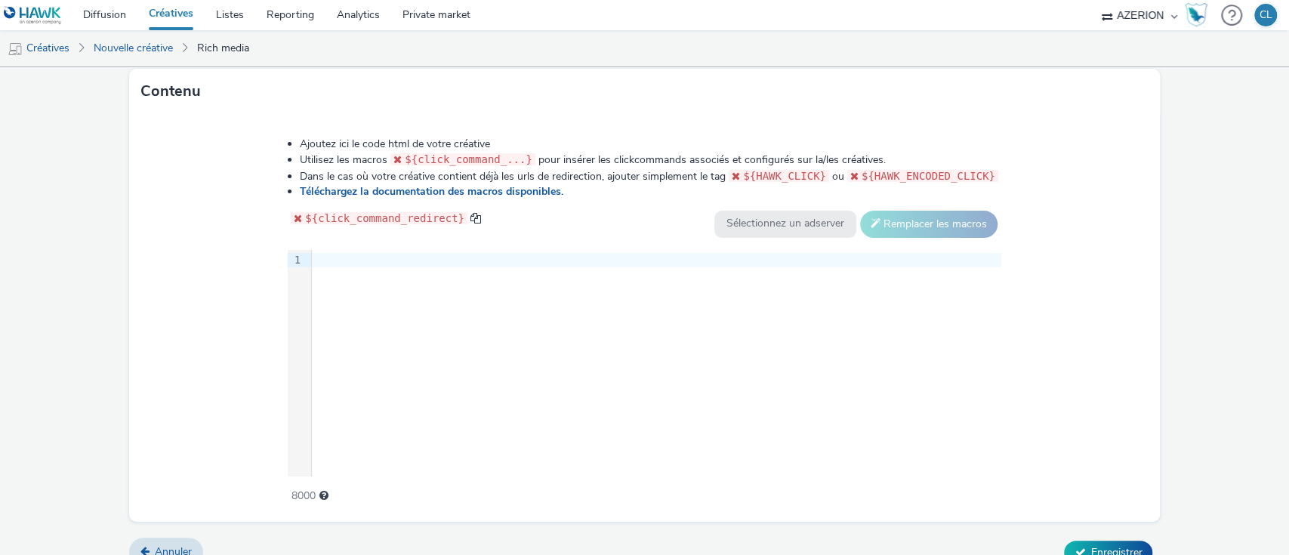
scroll to position [729, 0]
click at [332, 257] on div at bounding box center [656, 259] width 689 height 15
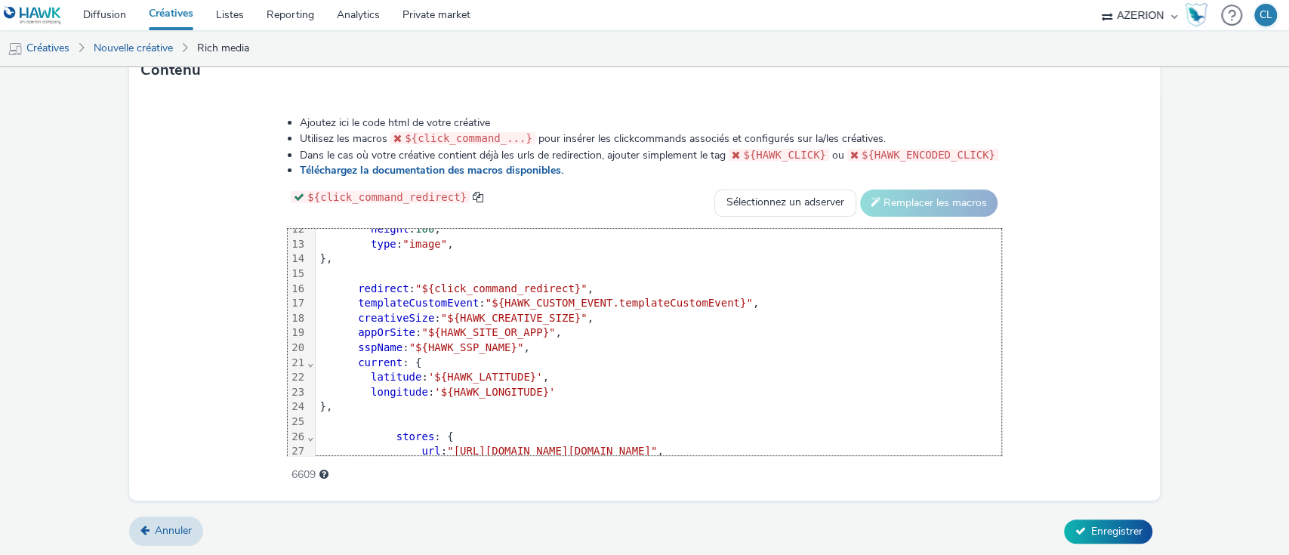
scroll to position [181, 0]
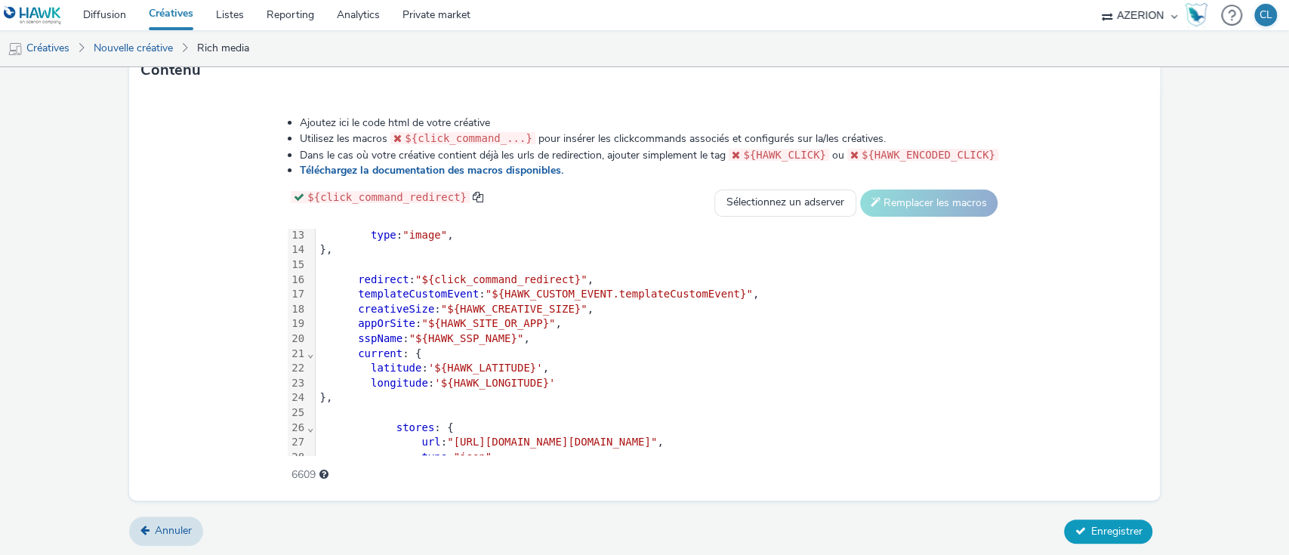
click at [1090, 524] on span "Enregistrer" at bounding box center [1115, 531] width 51 height 14
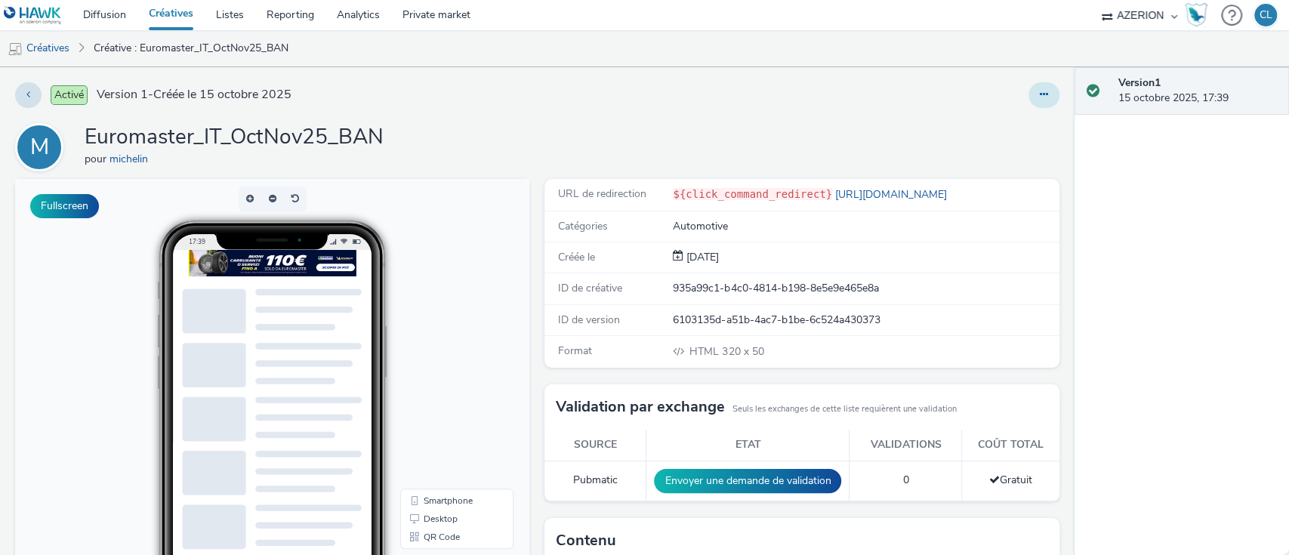
click at [1029, 88] on button at bounding box center [1043, 95] width 31 height 26
click at [991, 150] on link "Dupliquer" at bounding box center [1002, 155] width 113 height 30
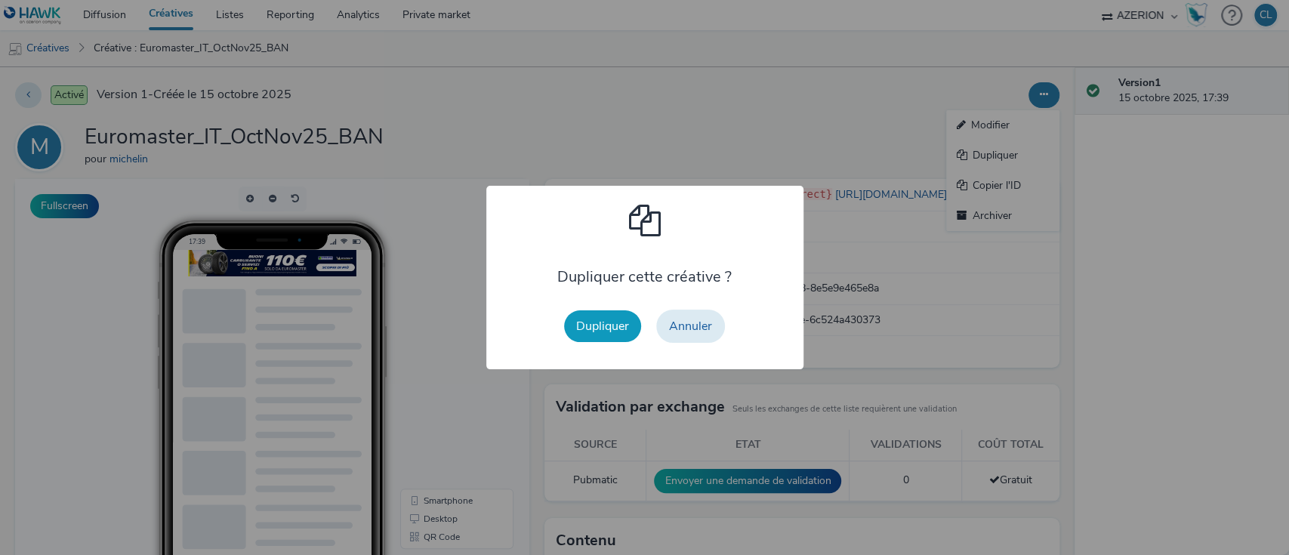
click at [615, 339] on button "Dupliquer" at bounding box center [602, 326] width 77 height 32
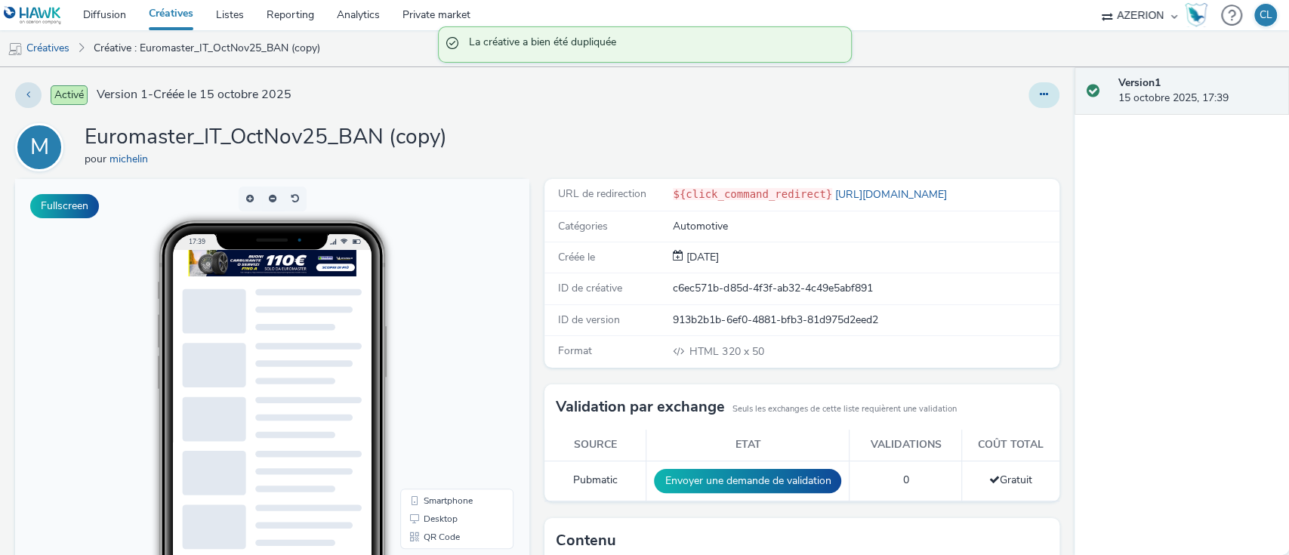
click at [1035, 90] on button at bounding box center [1043, 95] width 31 height 26
click at [989, 121] on link "Modifier" at bounding box center [1002, 125] width 113 height 30
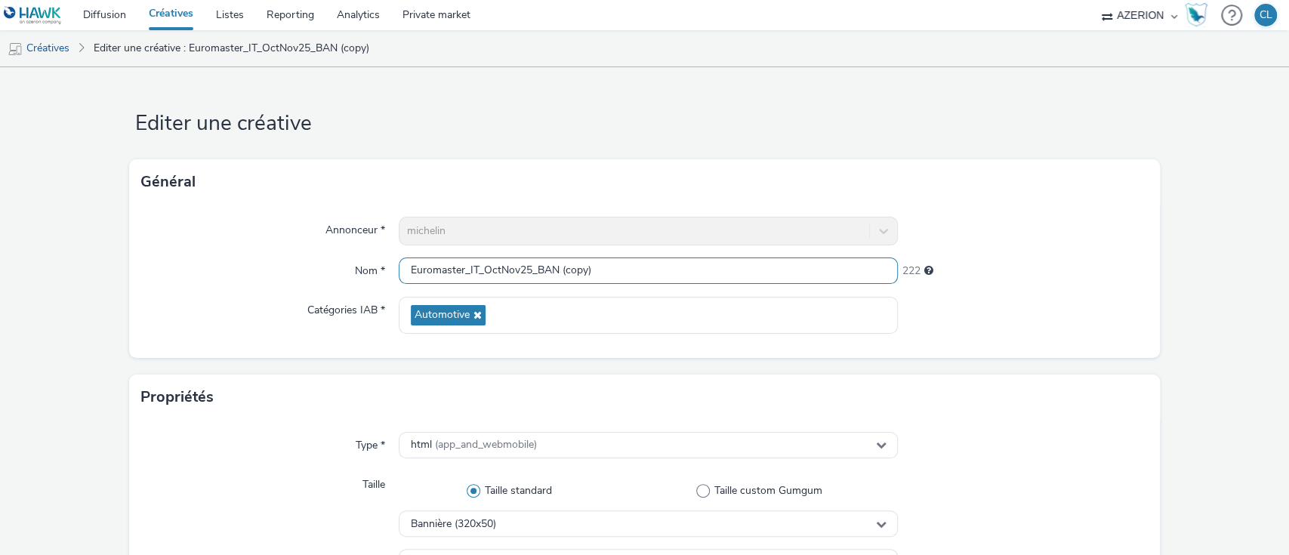
drag, startPoint x: 604, startPoint y: 270, endPoint x: 533, endPoint y: 269, distance: 71.0
click at [533, 269] on input "Euromaster_IT_OctNov25_BAN (copy)" at bounding box center [649, 270] width 500 height 26
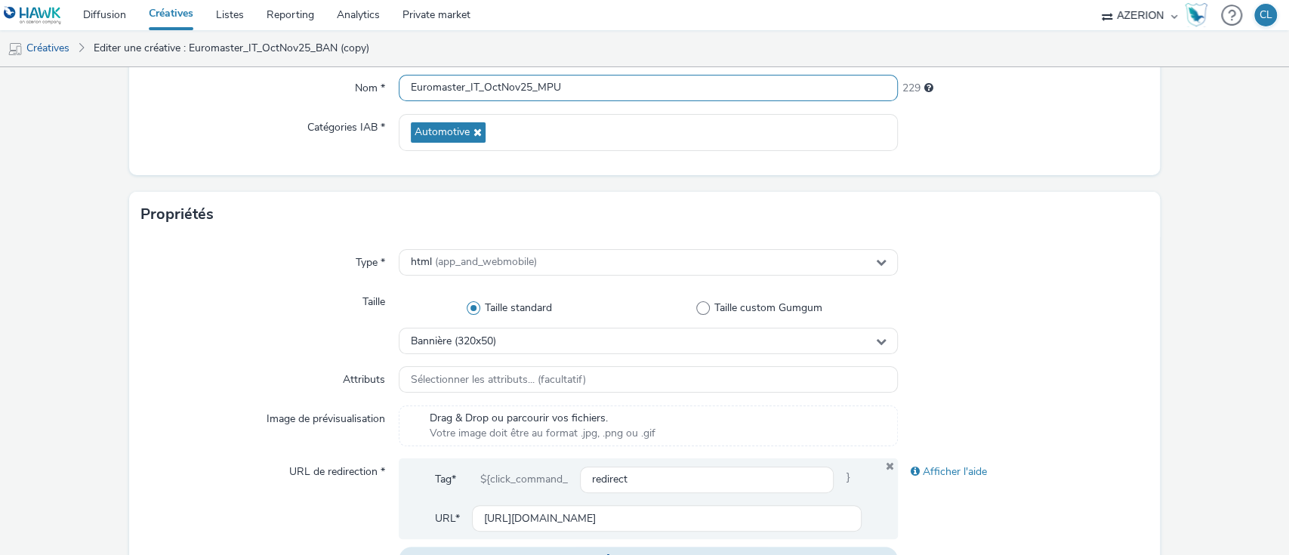
scroll to position [186, 0]
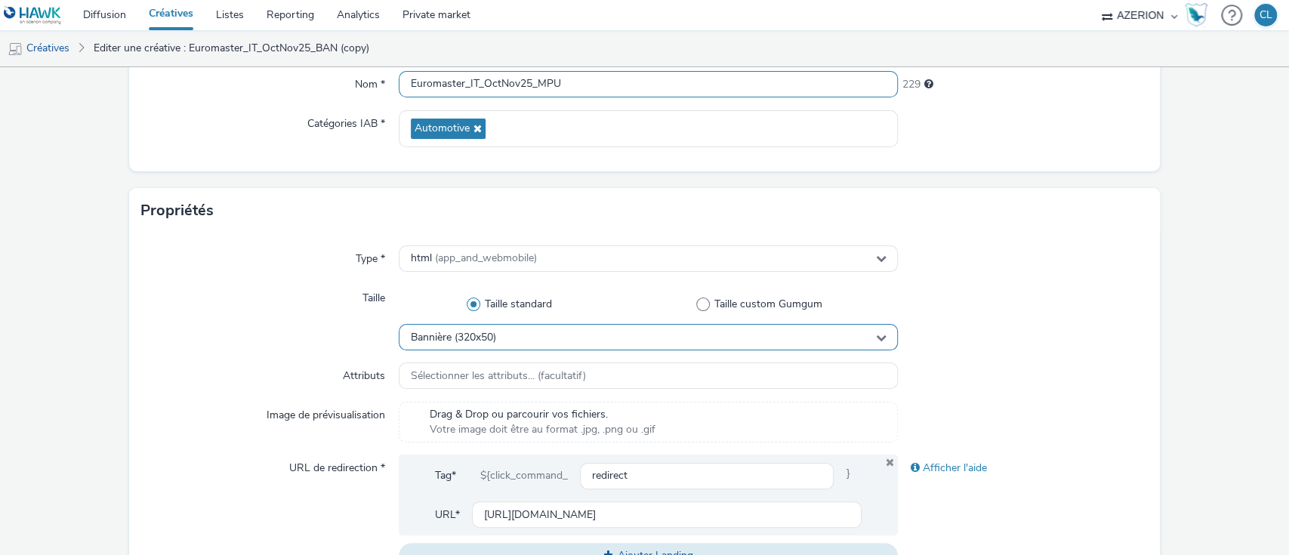
type input "Euromaster_IT_OctNov25_MPU"
click at [525, 337] on div "Bannière (320x50)" at bounding box center [649, 337] width 500 height 26
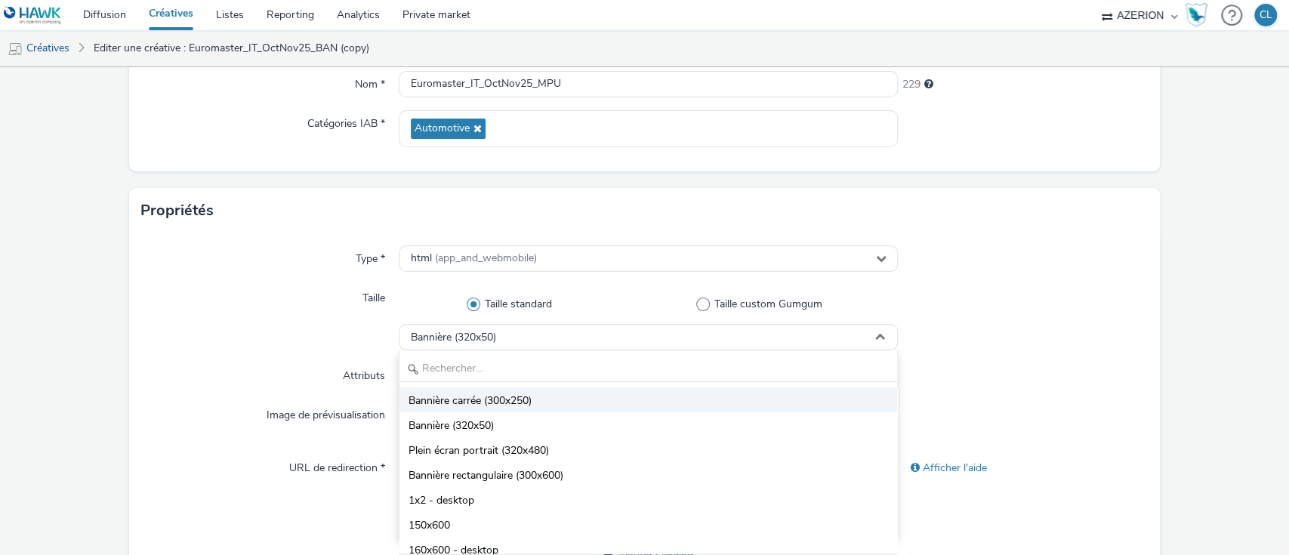
click at [519, 410] on li "Bannière carrée (300x250)" at bounding box center [648, 399] width 498 height 25
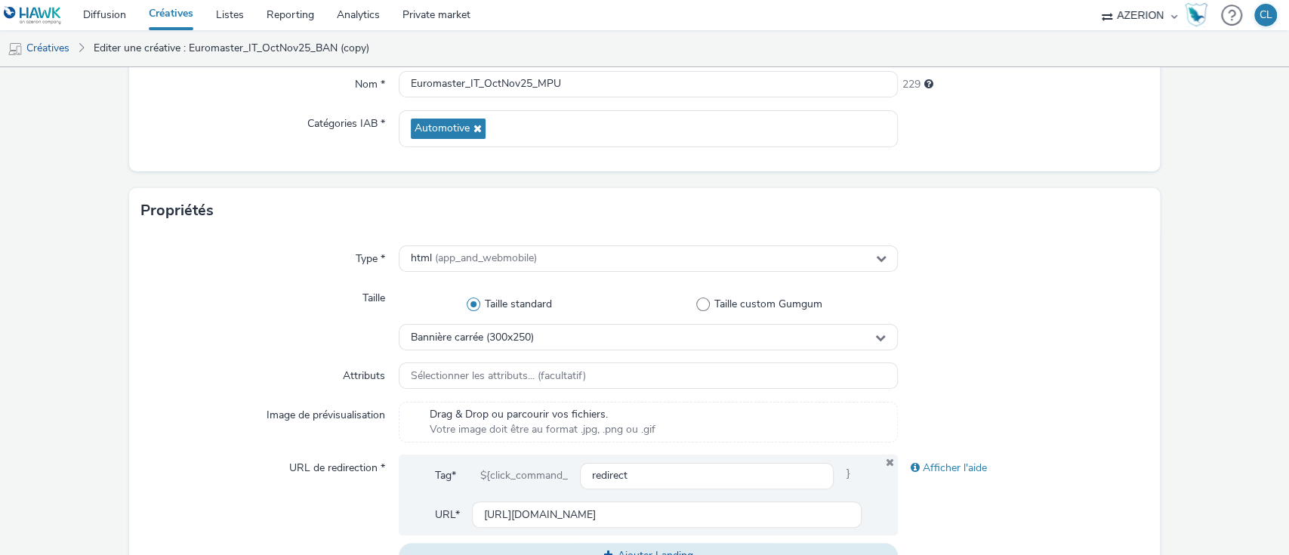
click at [938, 337] on div at bounding box center [1023, 318] width 250 height 66
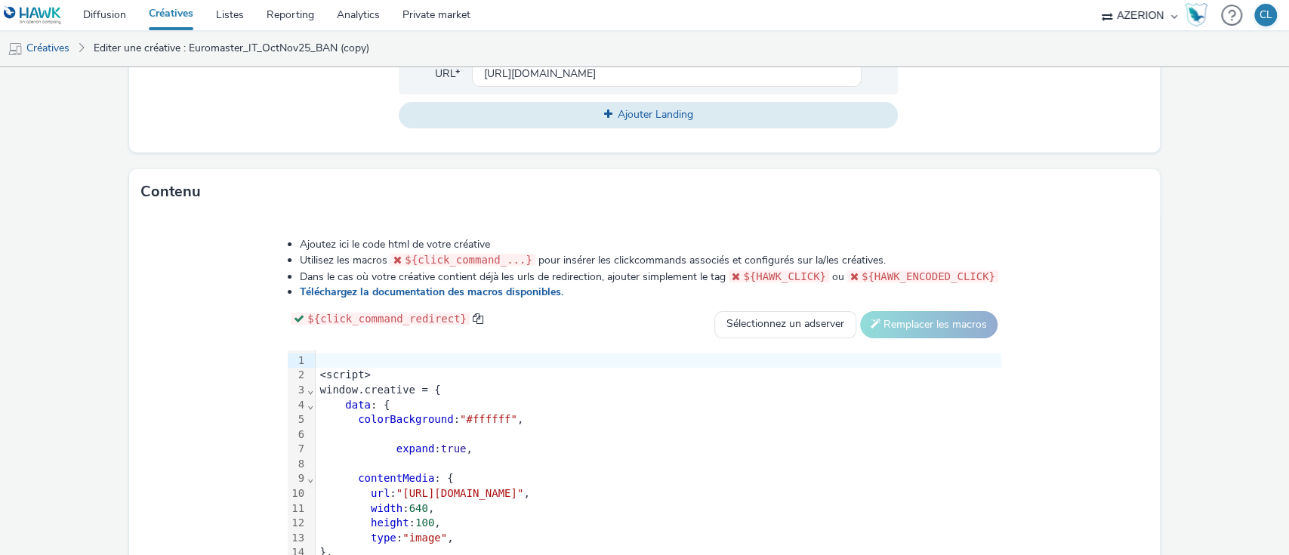
scroll to position [628, 0]
click at [448, 470] on div "contentMedia : {" at bounding box center [659, 477] width 686 height 15
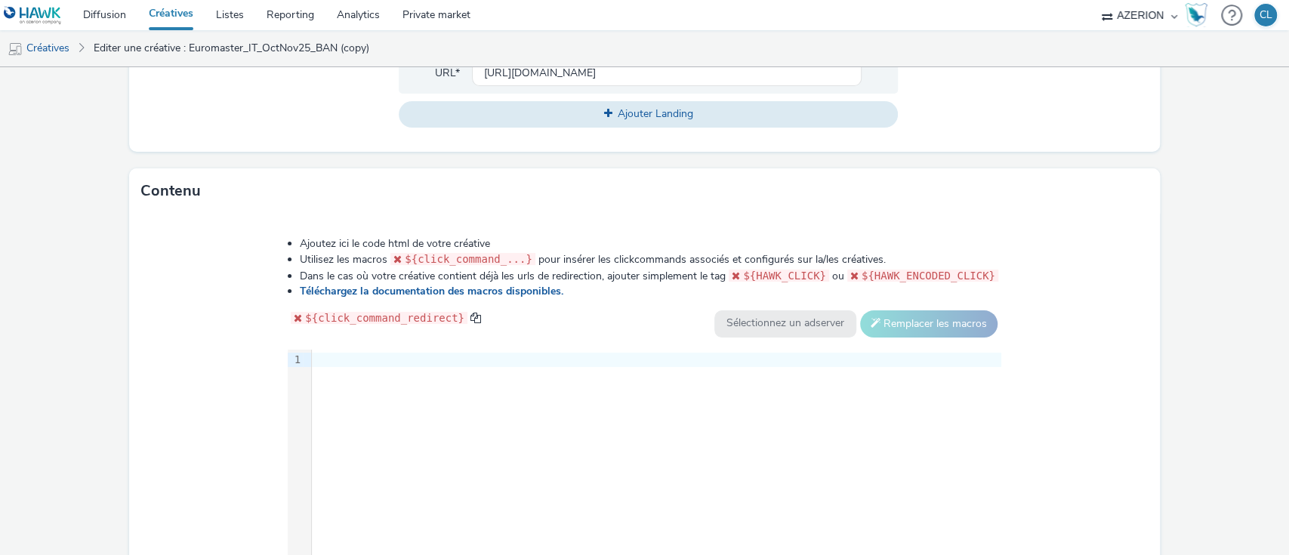
click at [338, 346] on div "Ajoutez ici le code html de votre créative Utilisez les macros ${click_command_…" at bounding box center [644, 419] width 822 height 387
click at [321, 353] on div at bounding box center [656, 360] width 689 height 15
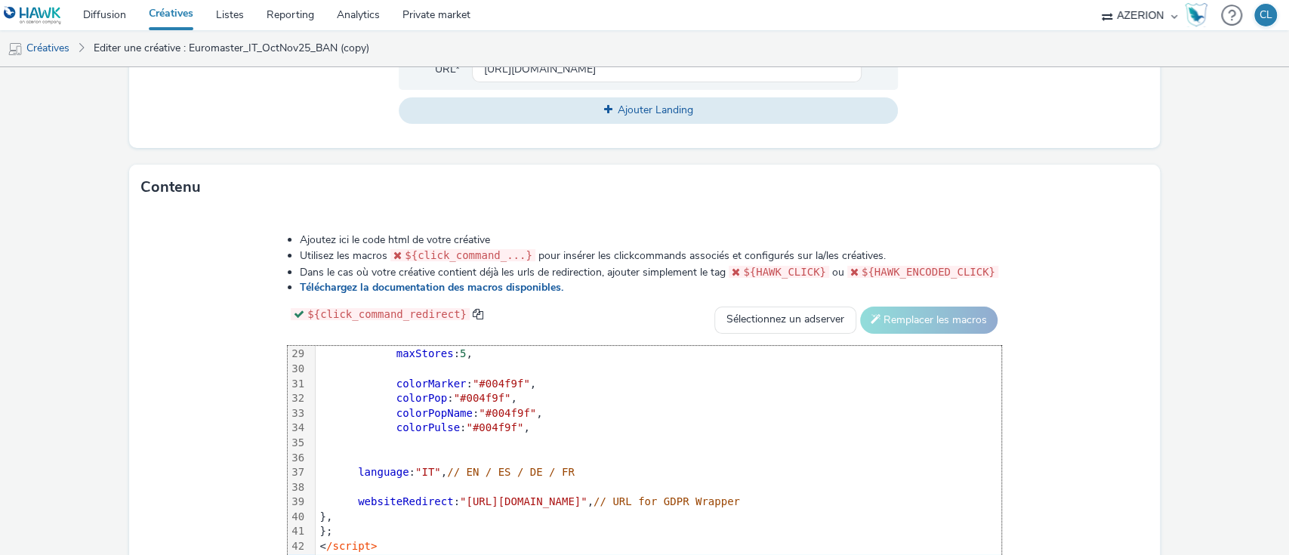
scroll to position [749, 0]
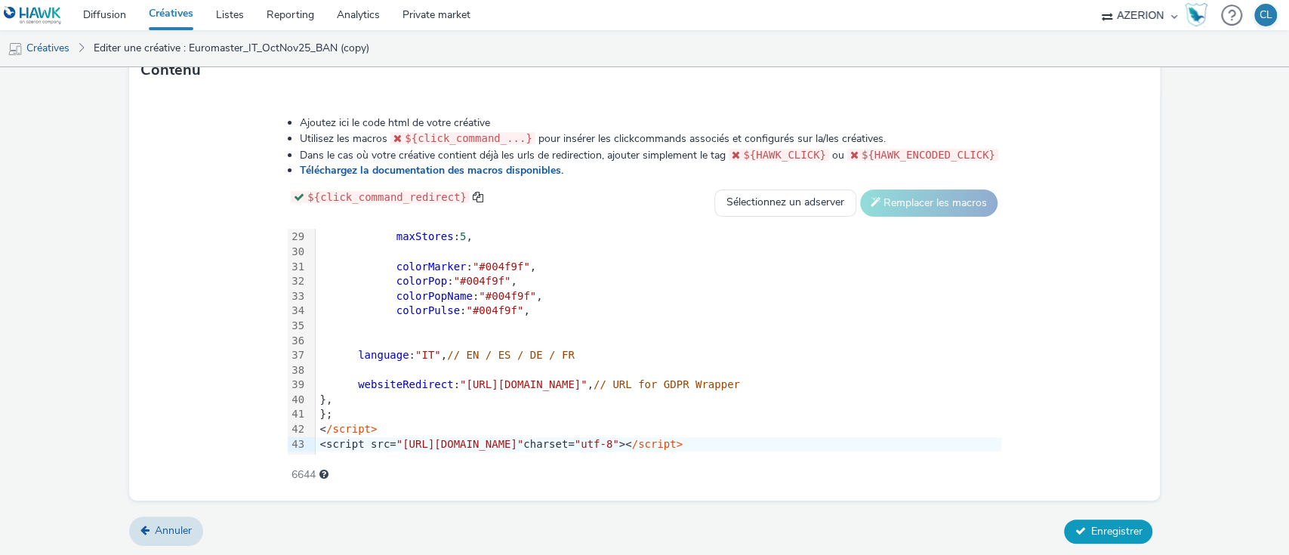
click at [1081, 519] on button "Enregistrer" at bounding box center [1108, 531] width 88 height 24
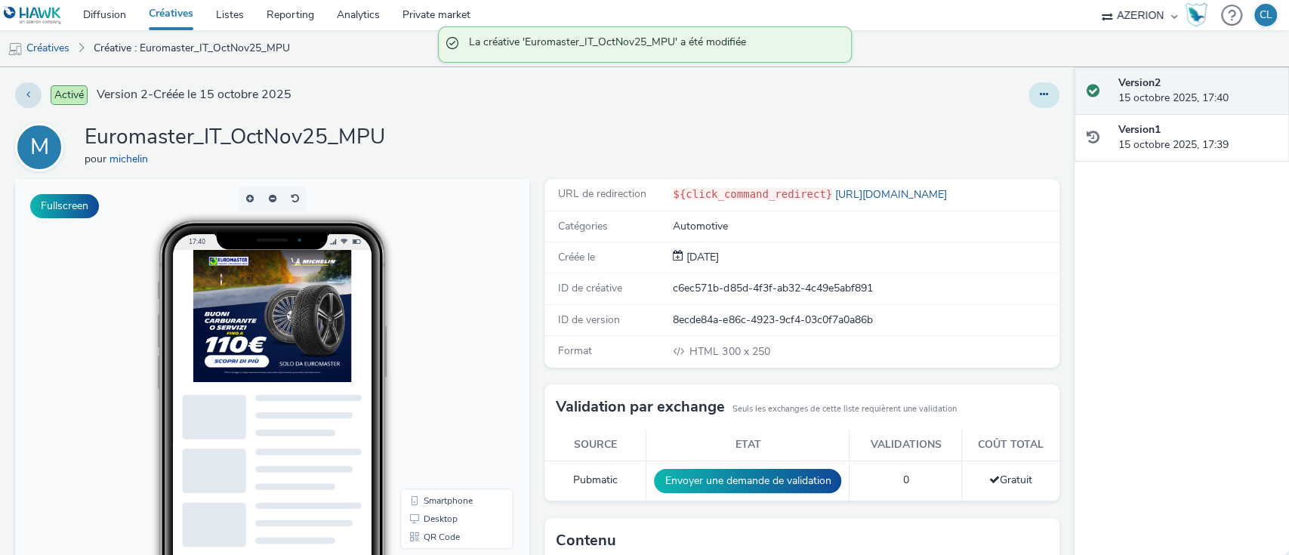
click at [1036, 99] on button at bounding box center [1043, 95] width 31 height 26
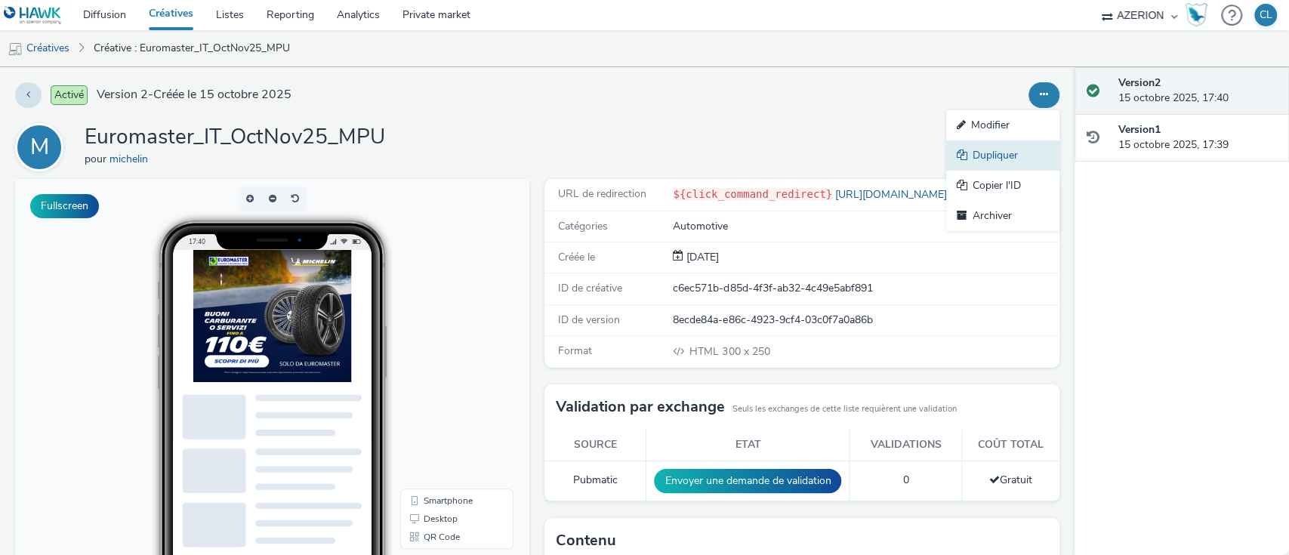
click at [973, 148] on link "Dupliquer" at bounding box center [1002, 155] width 113 height 30
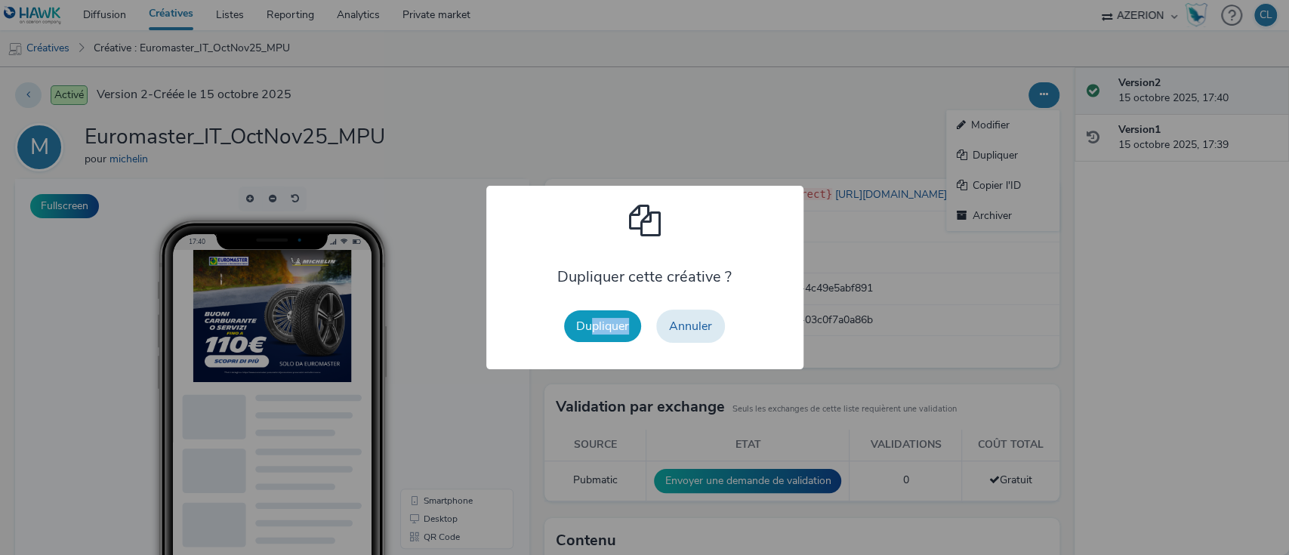
drag, startPoint x: 582, startPoint y: 343, endPoint x: 596, endPoint y: 320, distance: 26.4
click at [596, 320] on div "Dupliquer Annuler" at bounding box center [644, 326] width 176 height 48
click at [596, 320] on button "Dupliquer" at bounding box center [602, 326] width 77 height 32
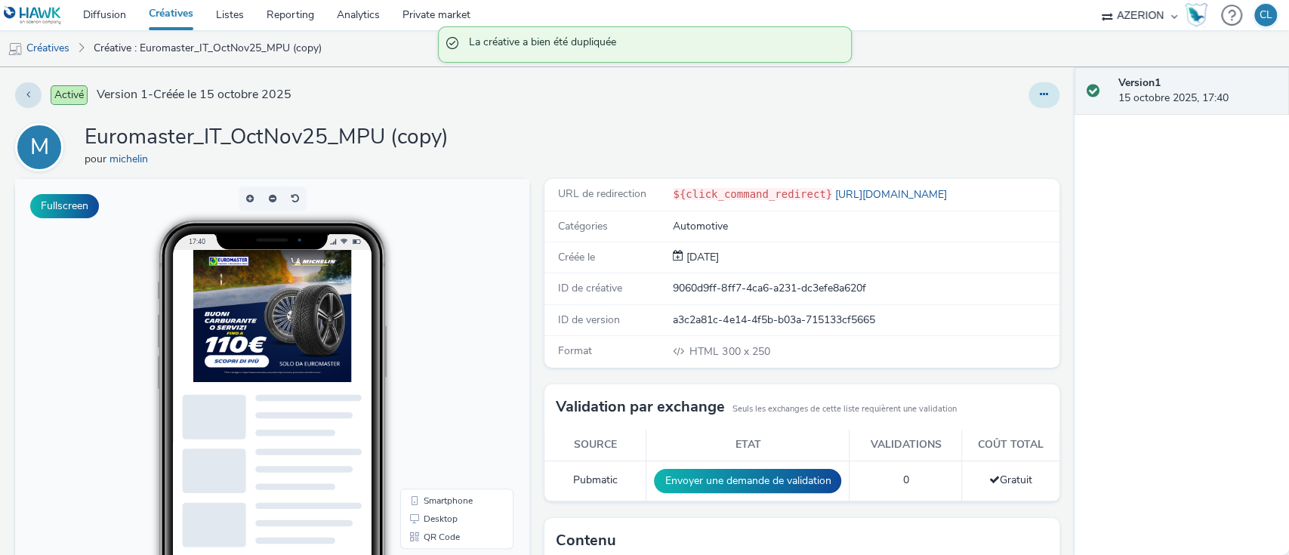
click at [1028, 88] on button at bounding box center [1043, 95] width 31 height 26
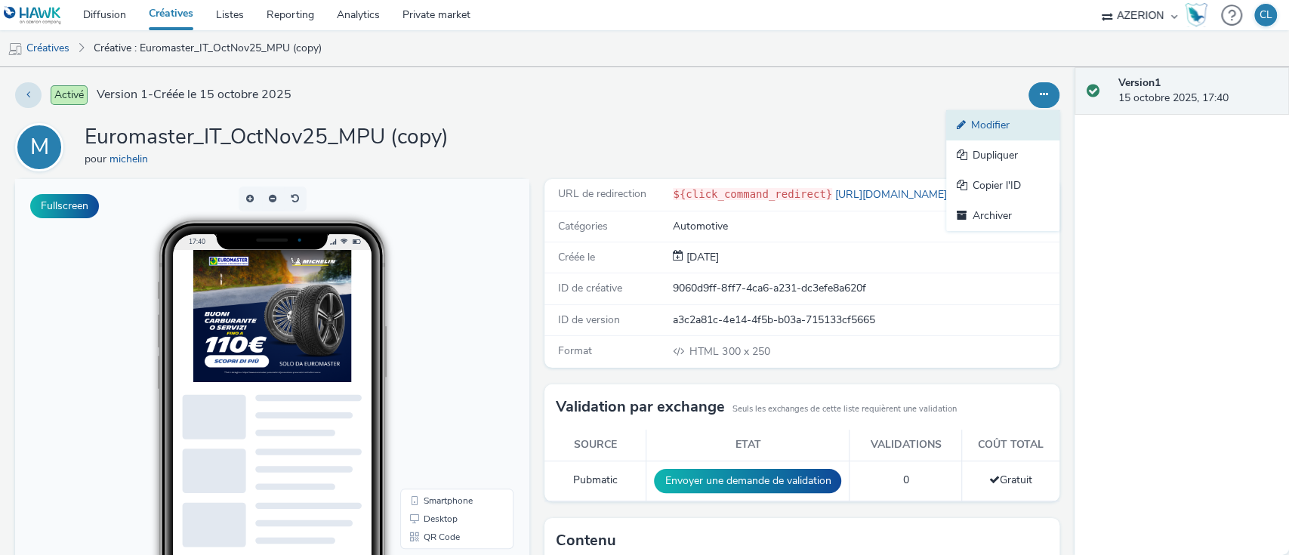
click at [983, 125] on link "Modifier" at bounding box center [1002, 125] width 113 height 30
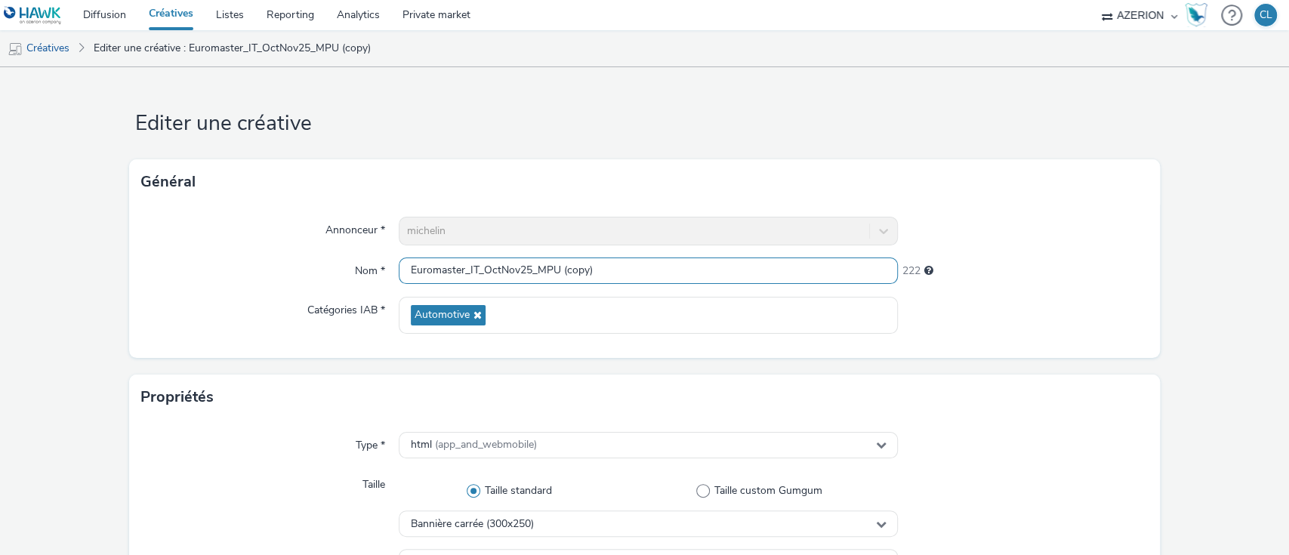
drag, startPoint x: 595, startPoint y: 271, endPoint x: 534, endPoint y: 273, distance: 61.2
click at [534, 273] on input "Euromaster_IT_OctNov25_MPU (copy)" at bounding box center [649, 270] width 500 height 26
type input "Euromaster_IT_OctNov25_INTER"
click at [1003, 331] on div at bounding box center [1023, 315] width 250 height 37
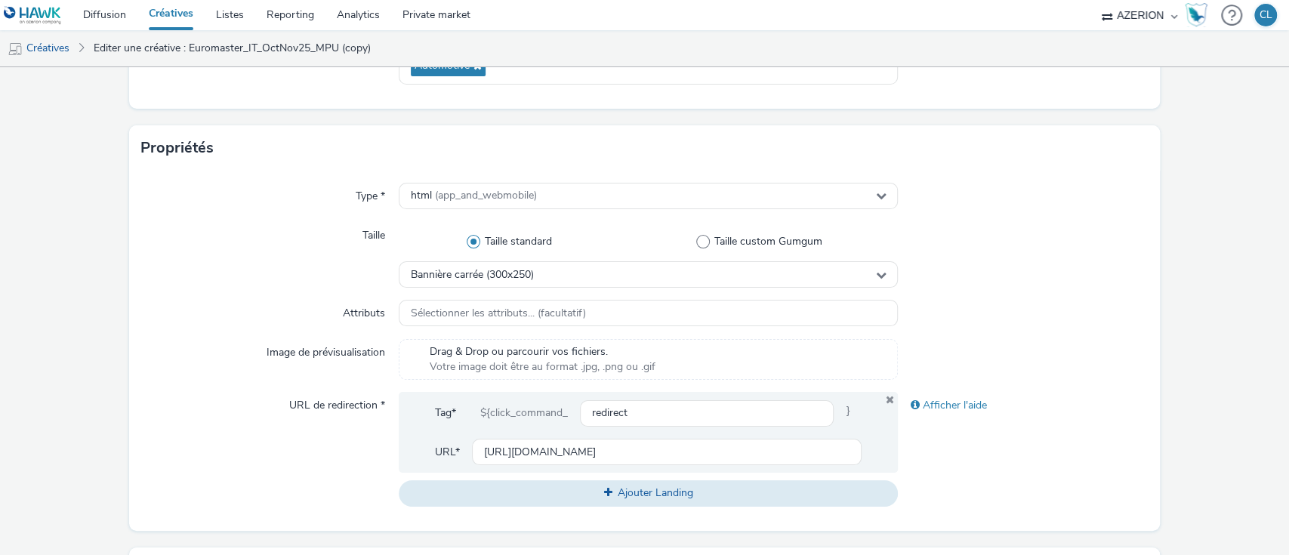
scroll to position [251, 0]
click at [501, 270] on span "Bannière carrée (300x250)" at bounding box center [472, 273] width 123 height 13
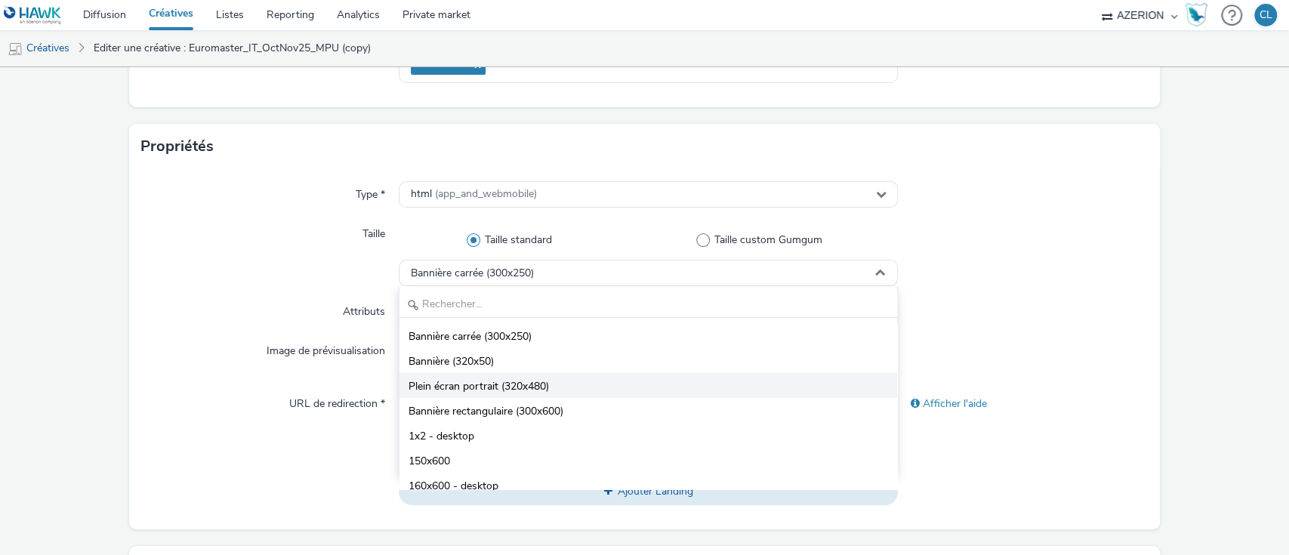
click at [550, 384] on li "Plein écran portrait (320x480)" at bounding box center [648, 385] width 498 height 25
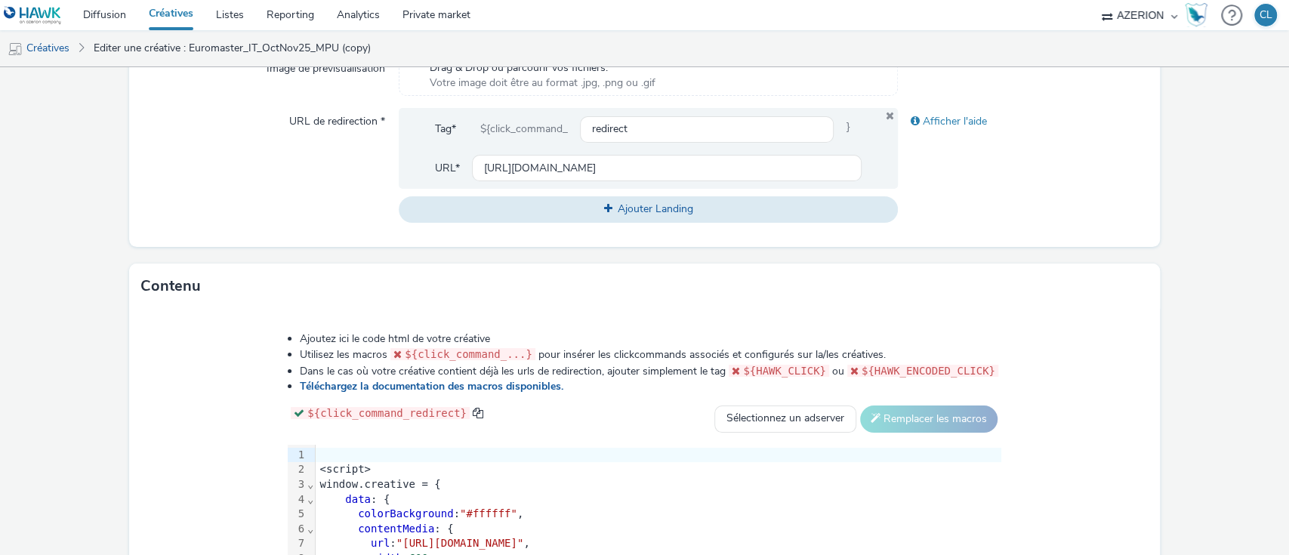
scroll to position [749, 0]
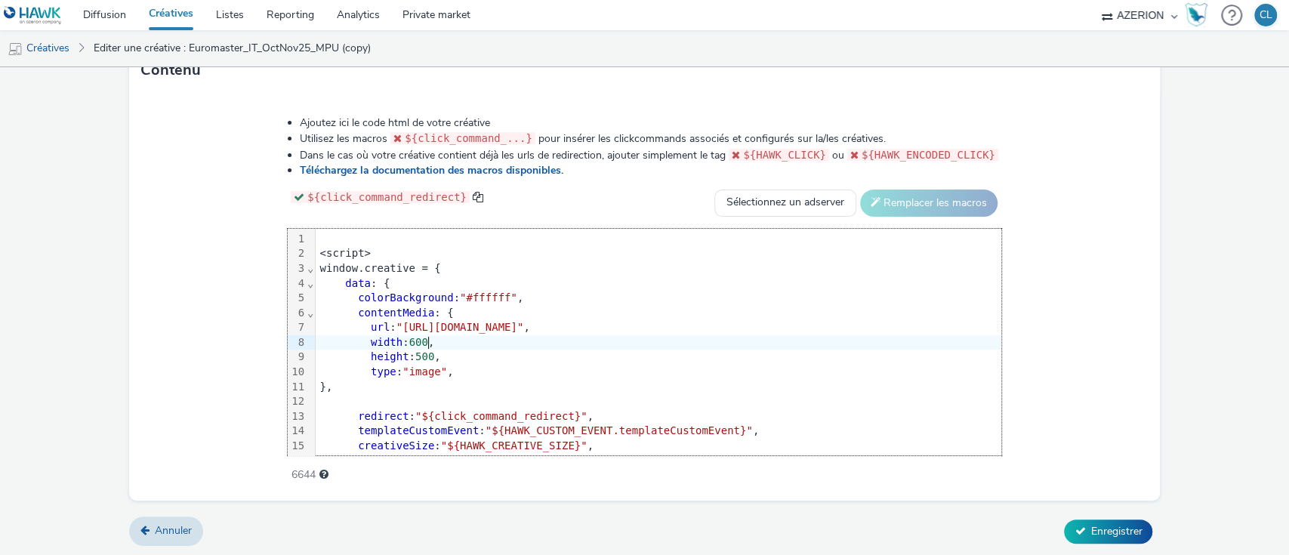
click at [615, 341] on div "width : 600 ," at bounding box center [853, 342] width 1075 height 15
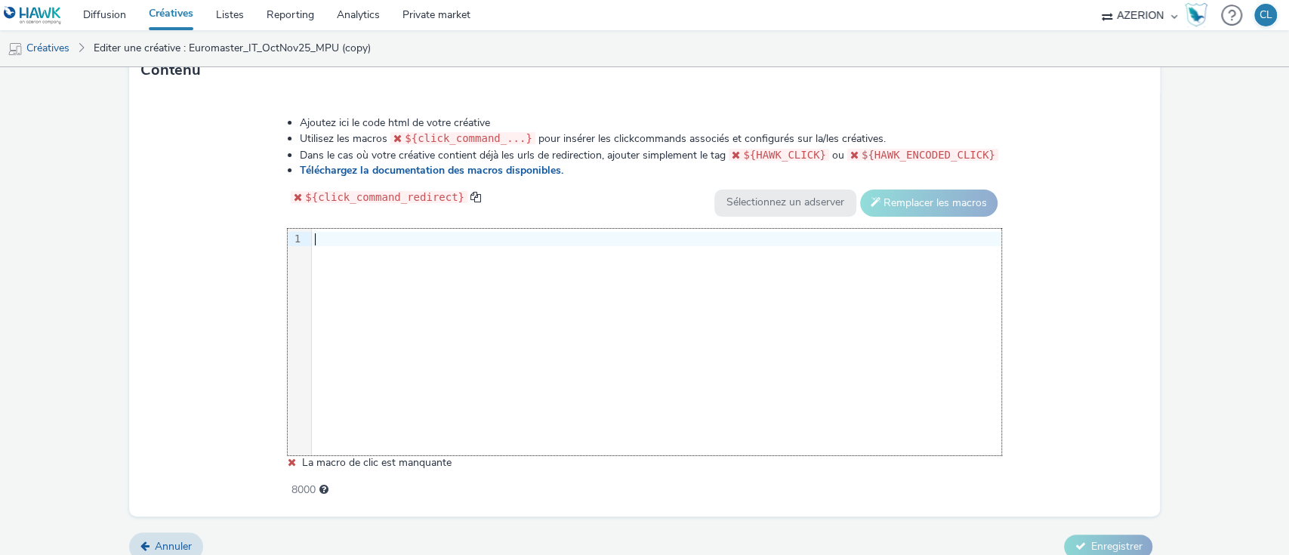
click at [334, 232] on div at bounding box center [656, 239] width 689 height 15
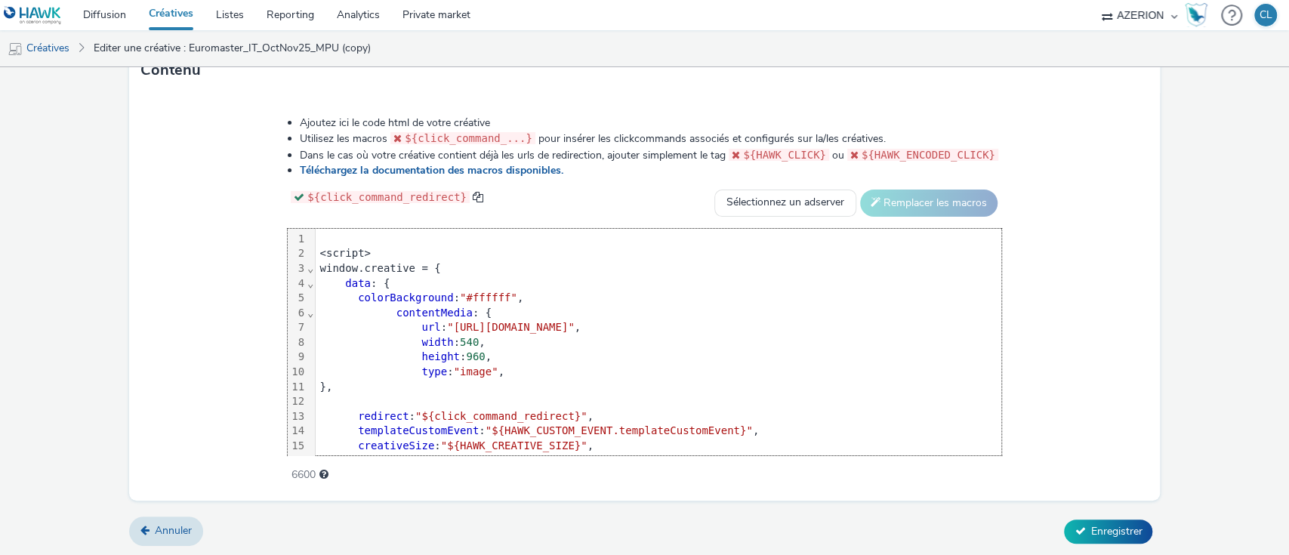
scroll to position [430, 0]
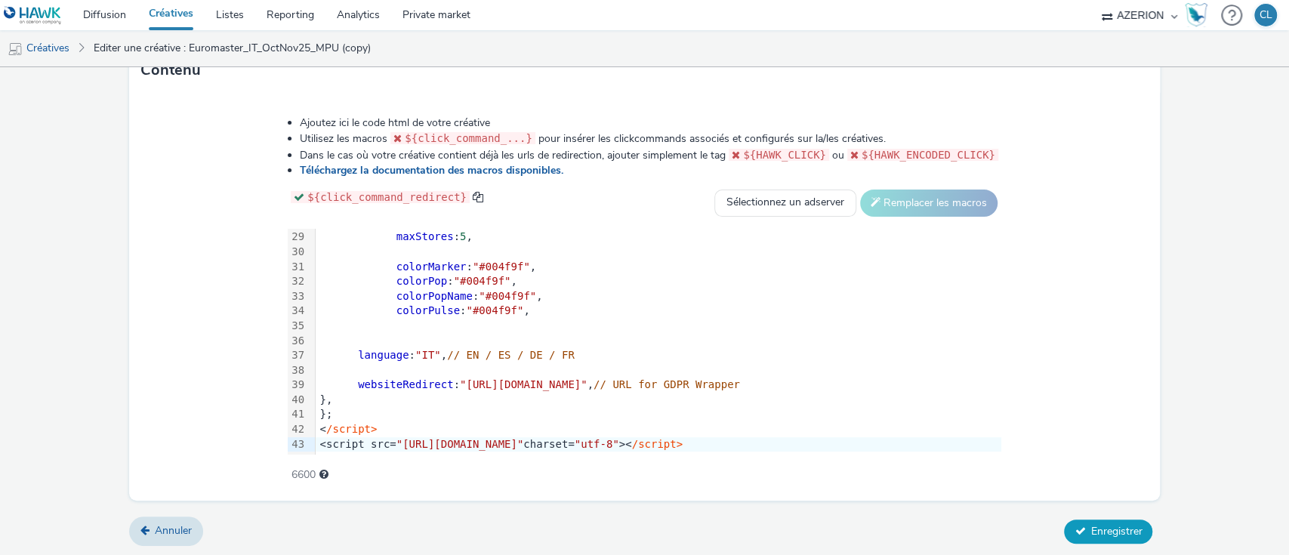
click at [1114, 539] on button "Enregistrer" at bounding box center [1108, 531] width 88 height 24
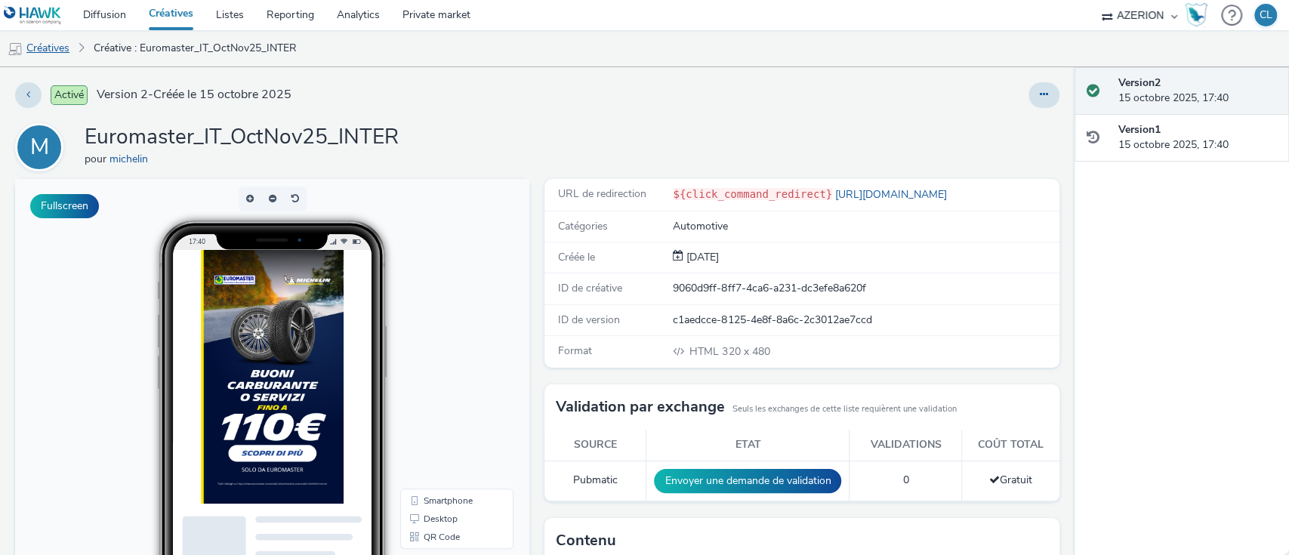
click at [66, 51] on link "Créatives" at bounding box center [38, 48] width 77 height 36
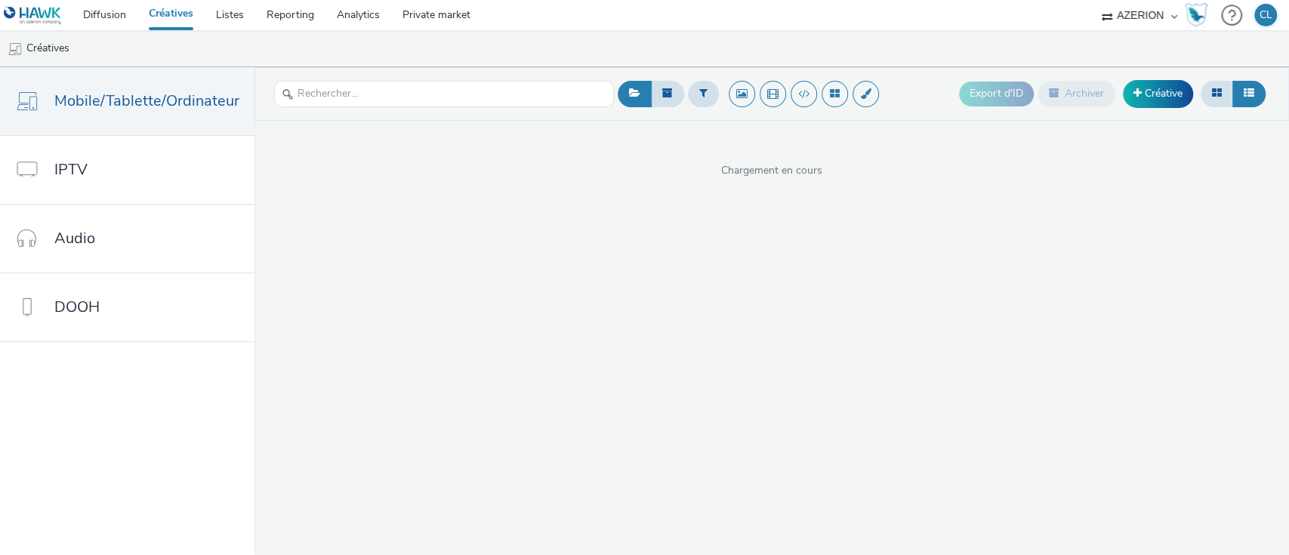
click at [435, 309] on div "Export d'ID Archiver Créative Chargement en cours" at bounding box center [771, 311] width 1034 height 488
click at [322, 86] on input "text" at bounding box center [444, 94] width 340 height 26
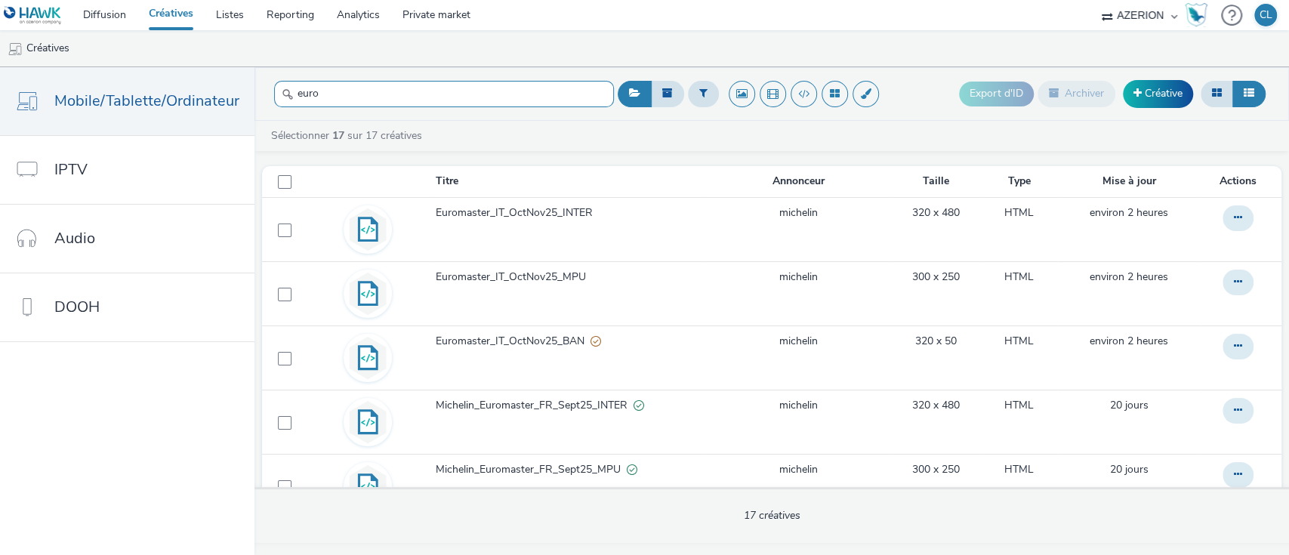
type input "euro"
click at [525, 54] on ul "Créatives" at bounding box center [644, 48] width 1289 height 36
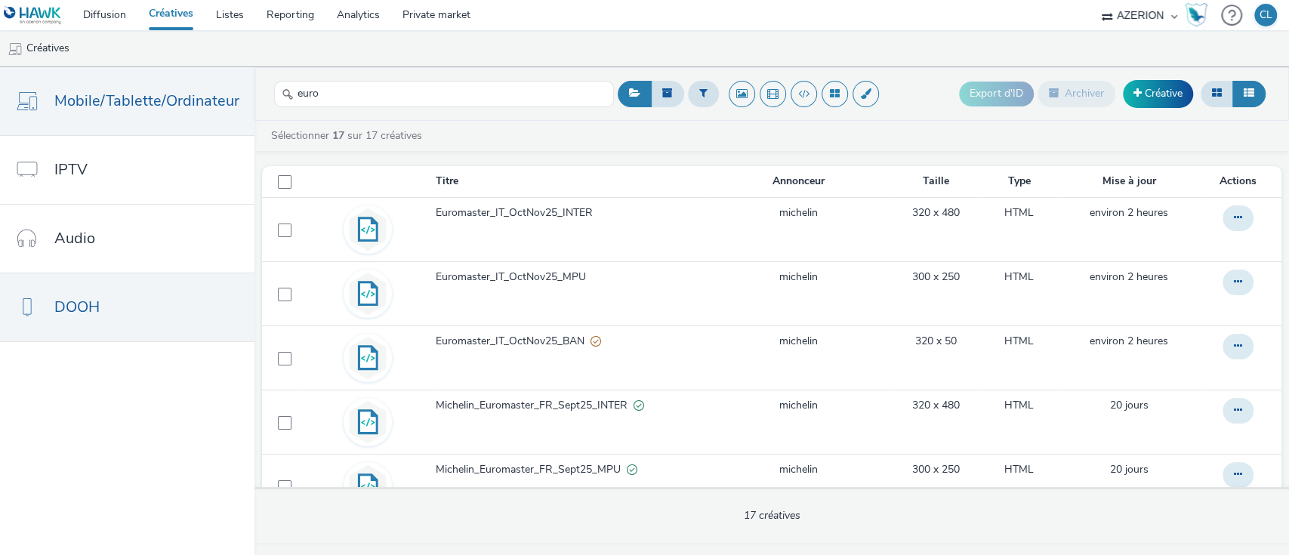
click at [86, 314] on span "DOOH" at bounding box center [76, 307] width 45 height 22
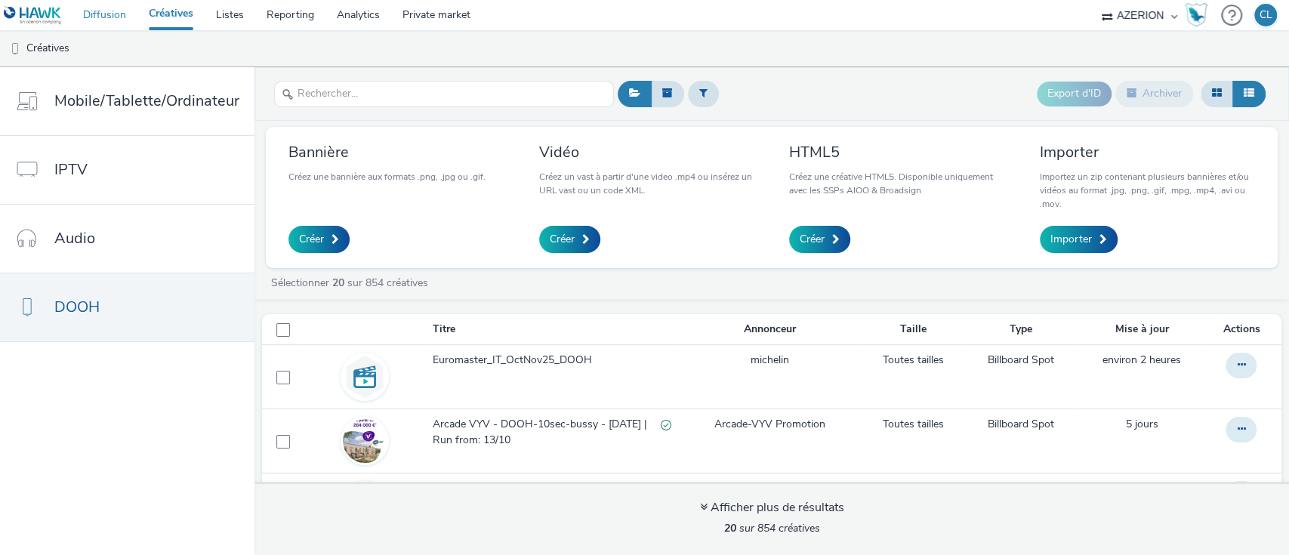
click at [121, 23] on link "Diffusion" at bounding box center [105, 15] width 66 height 30
